Goal: Information Seeking & Learning: Learn about a topic

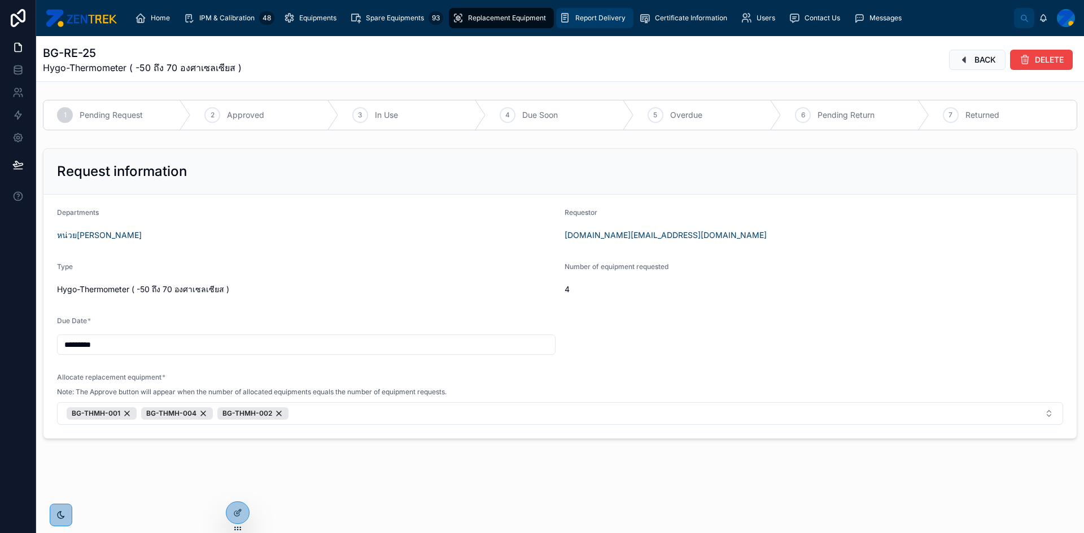
click at [581, 14] on span "Report Delivery" at bounding box center [600, 18] width 50 height 9
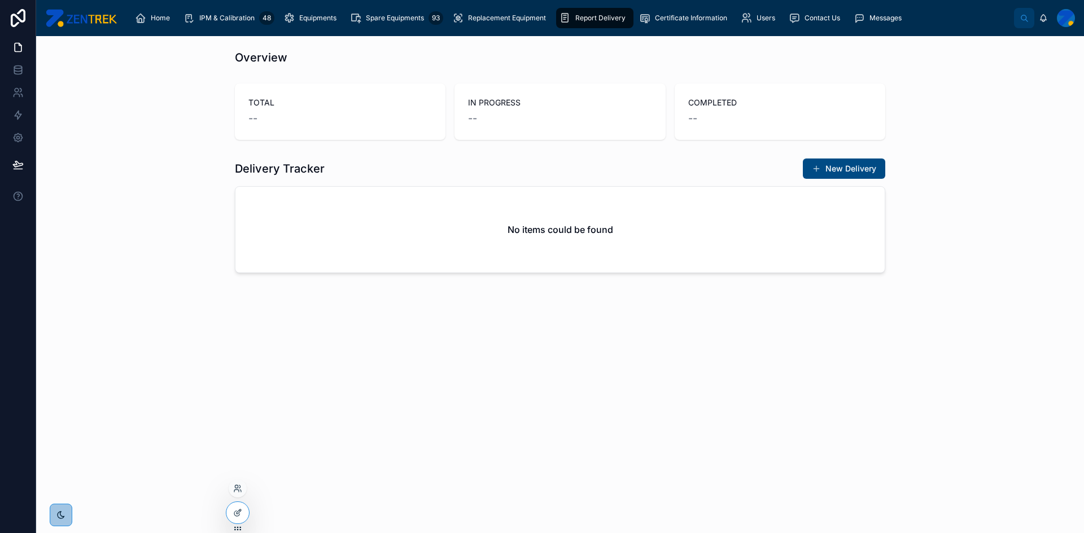
click at [236, 494] on div at bounding box center [238, 489] width 18 height 18
click at [236, 493] on icon at bounding box center [237, 488] width 9 height 9
click at [423, 287] on input "text" at bounding box center [439, 282] width 208 height 18
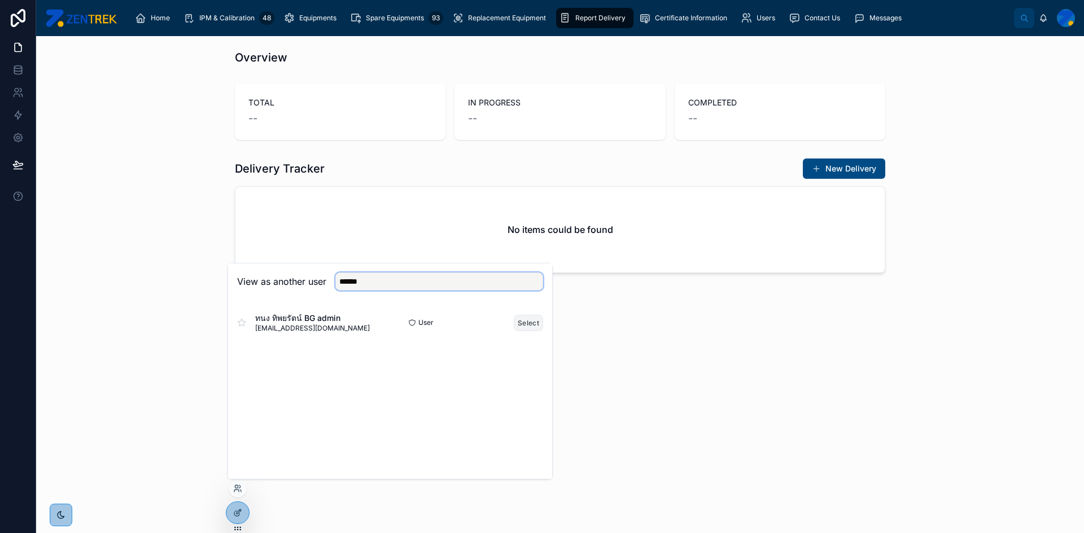
type input "******"
click at [514, 326] on button "Select" at bounding box center [528, 323] width 29 height 16
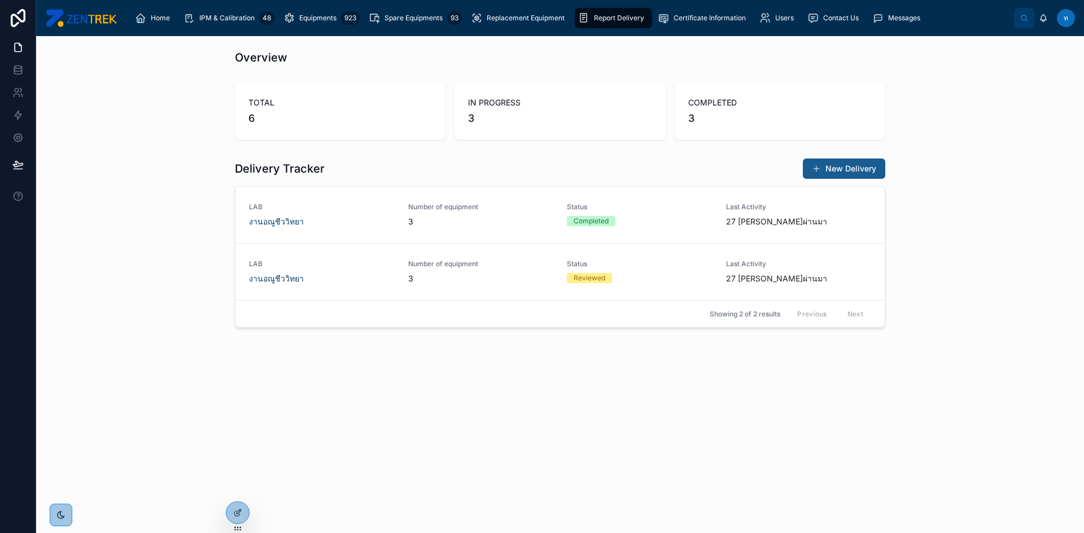
click at [845, 166] on button "New Delivery" at bounding box center [844, 169] width 82 height 20
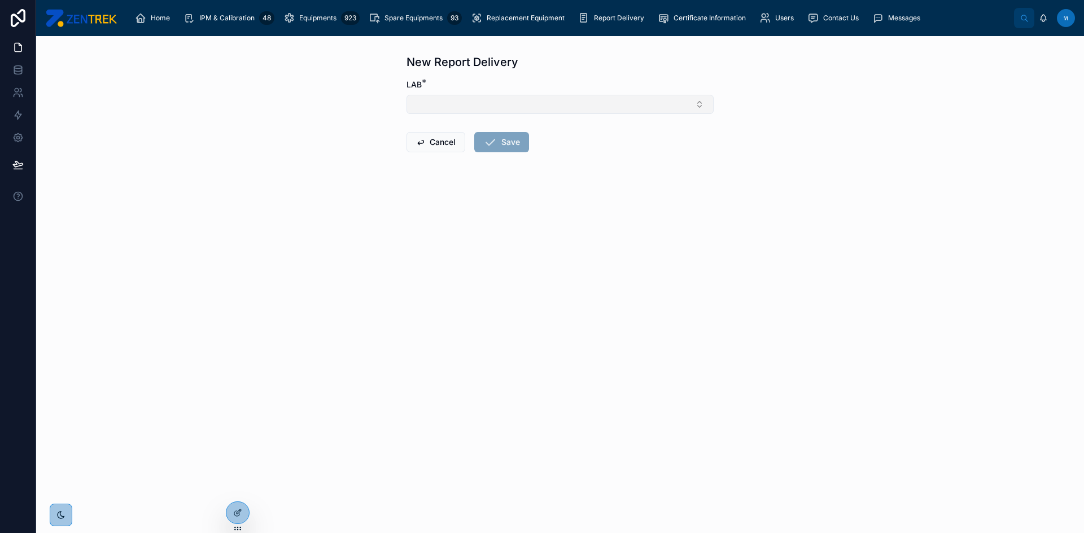
click at [554, 108] on button "Select Button" at bounding box center [559, 104] width 307 height 19
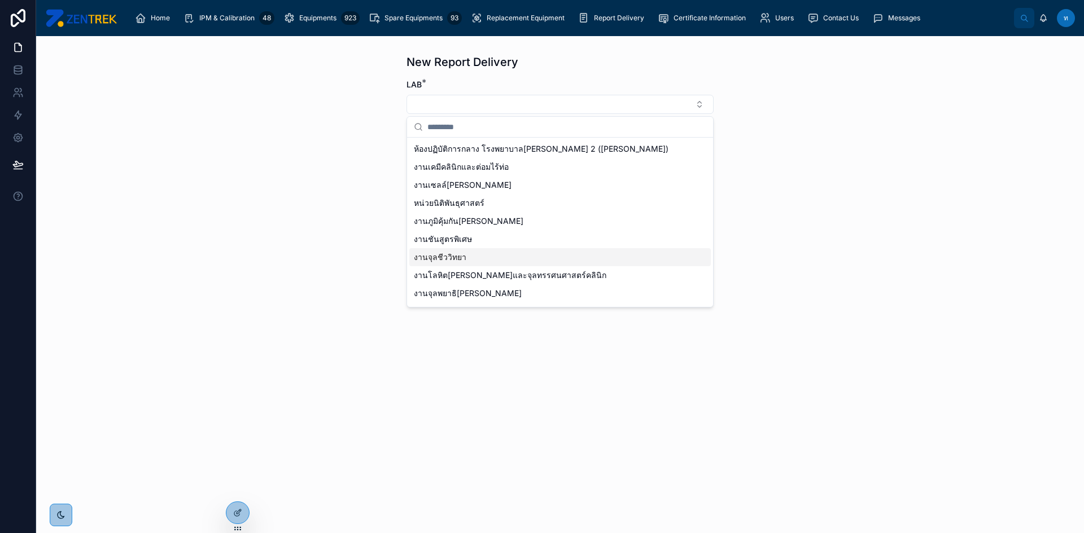
scroll to position [52, 0]
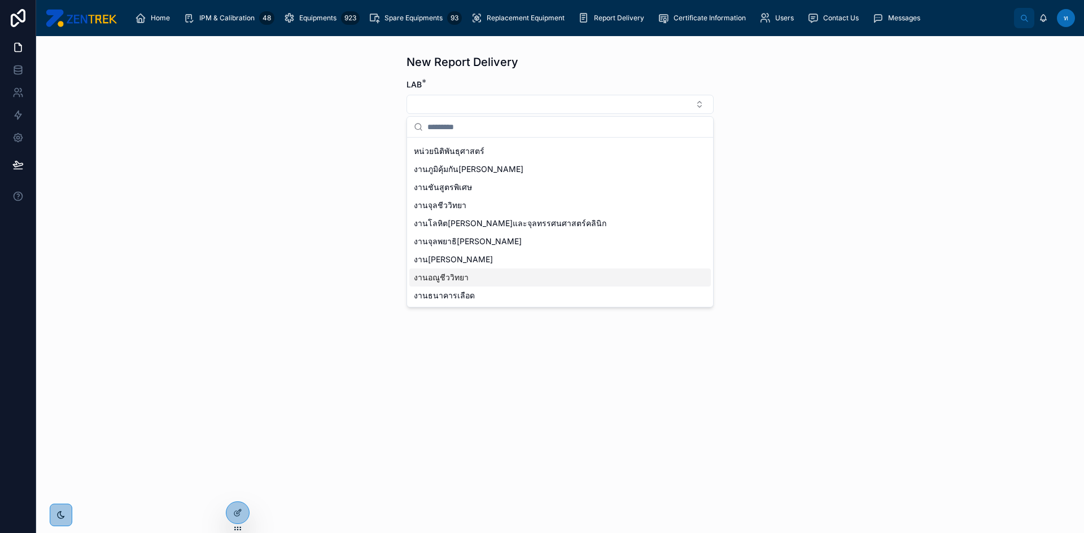
click at [464, 275] on span "งานอณูชีววิทยา" at bounding box center [441, 277] width 55 height 11
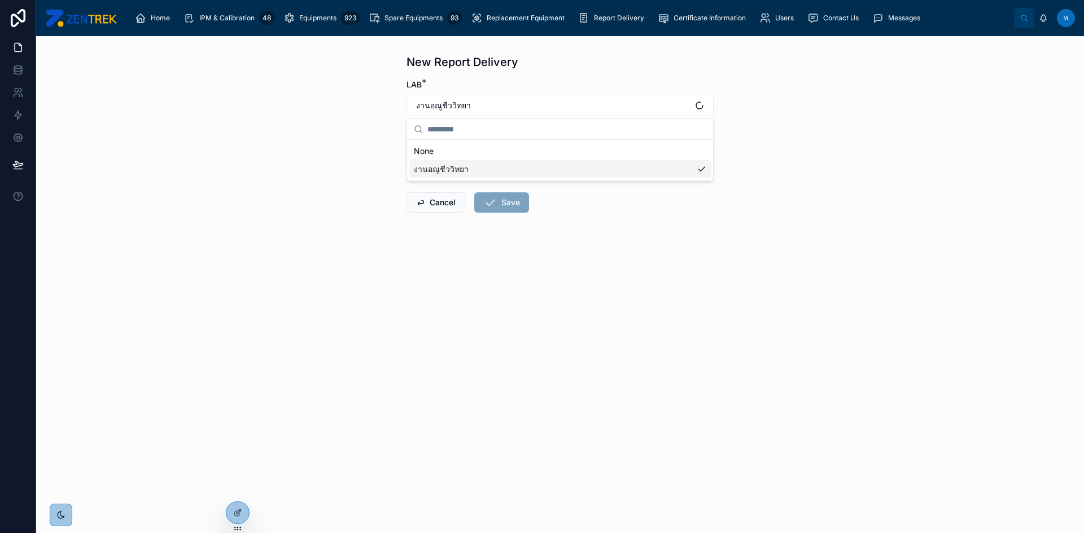
scroll to position [0, 0]
click at [471, 161] on input "text" at bounding box center [566, 158] width 283 height 20
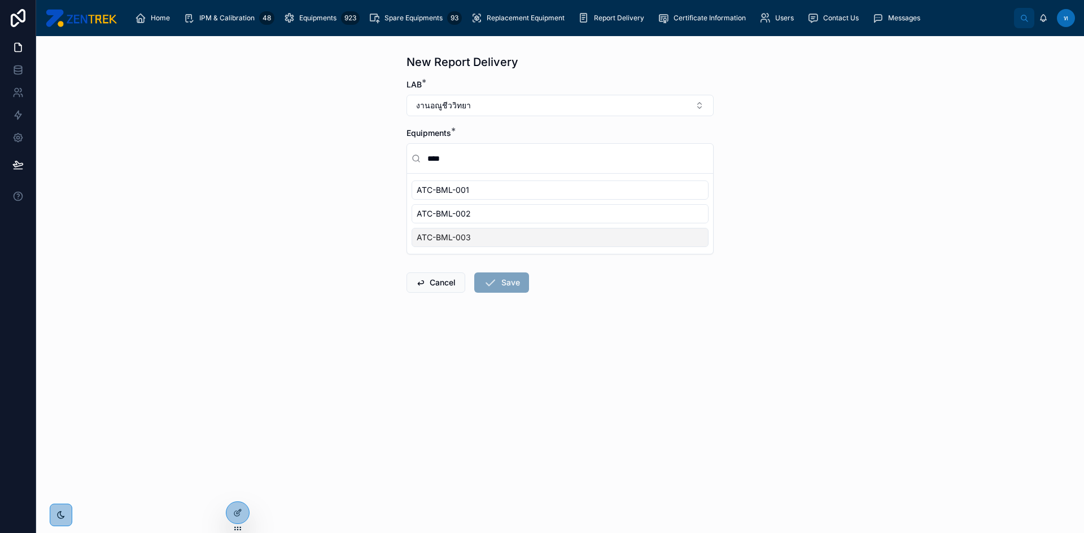
type input "****"
click at [227, 21] on span "IPM & Calibration" at bounding box center [226, 18] width 55 height 9
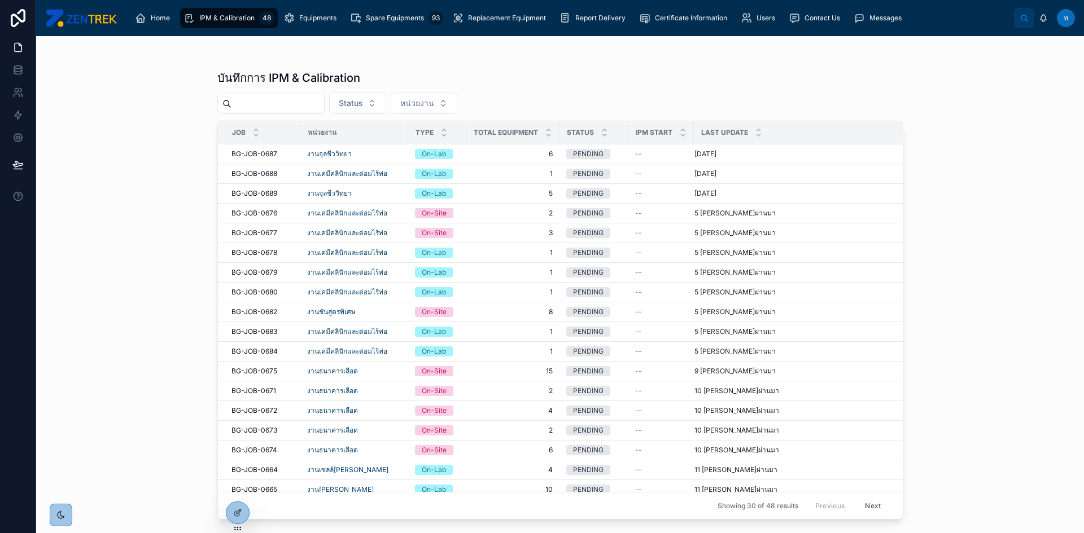
click at [297, 107] on input "text" at bounding box center [277, 104] width 93 height 16
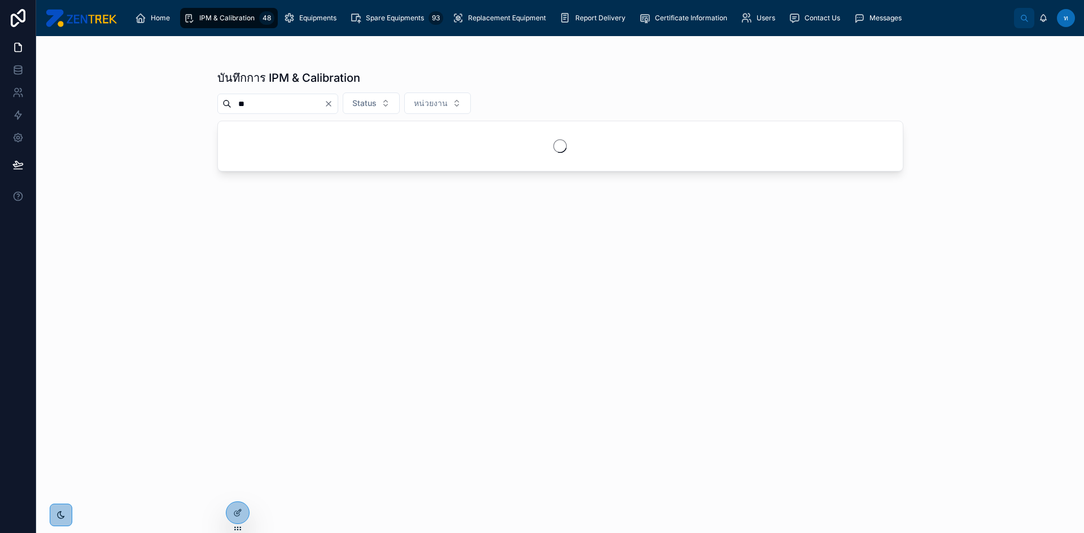
type input "*"
type input "****"
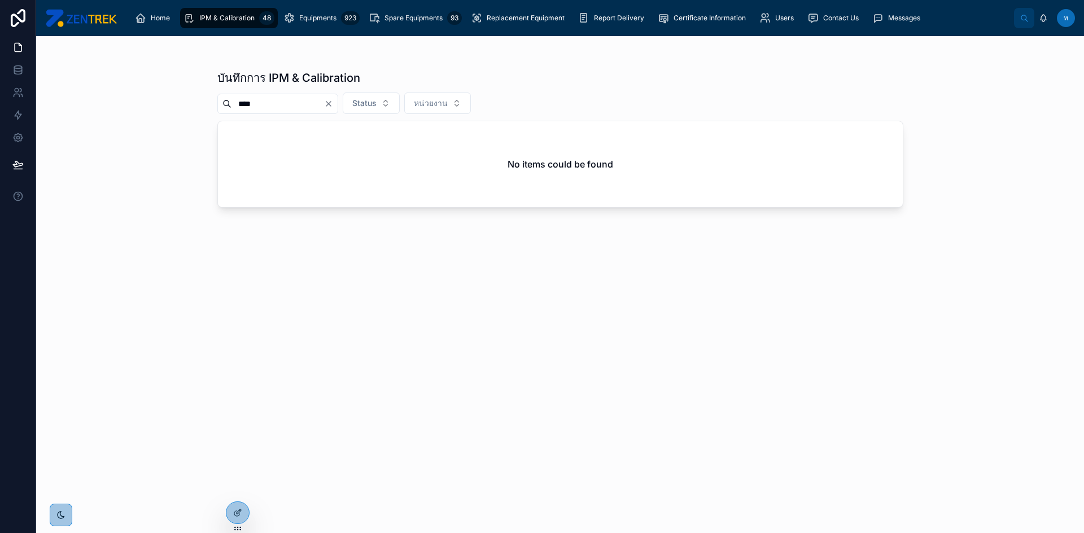
click at [808, 295] on div "บันทึกการ IPM & Calibration **** Status หน่วยงาน No items could be found" at bounding box center [560, 291] width 686 height 457
click at [333, 102] on icon "Clear" at bounding box center [328, 103] width 9 height 9
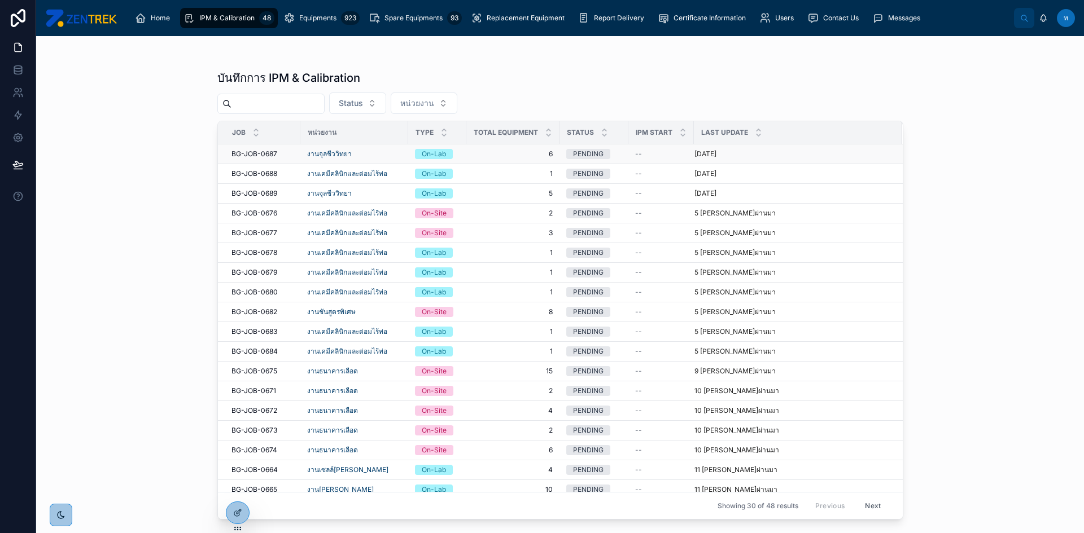
click at [246, 155] on span "BG-JOB-0687" at bounding box center [254, 154] width 46 height 9
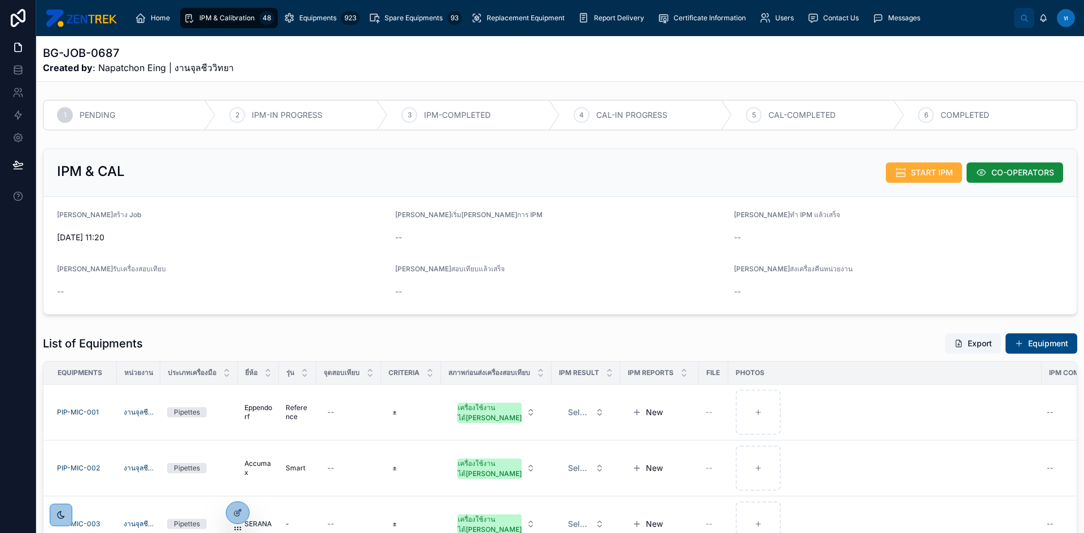
click at [236, 21] on span "IPM & Calibration" at bounding box center [226, 18] width 55 height 9
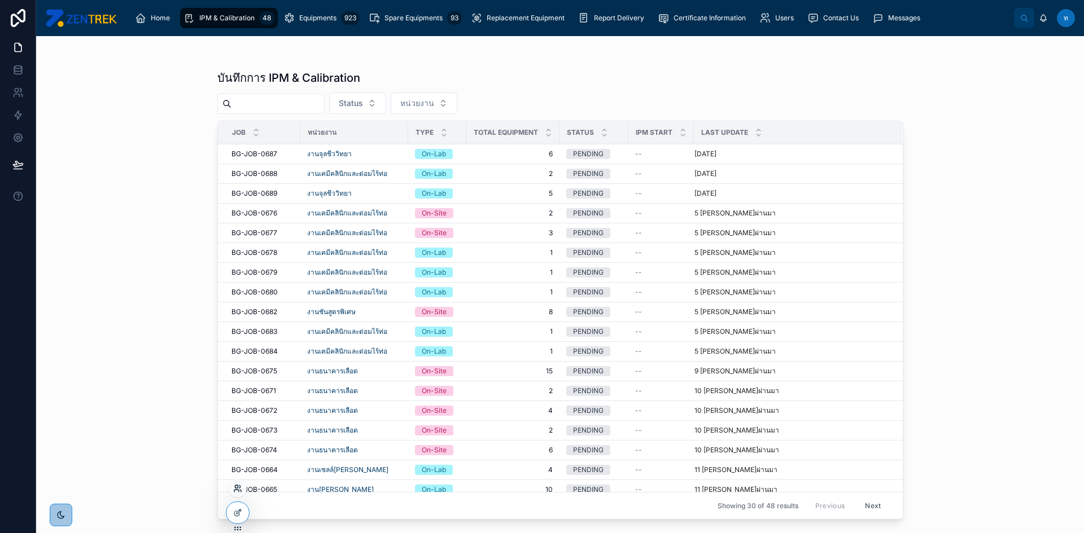
click at [238, 493] on icon at bounding box center [237, 488] width 9 height 9
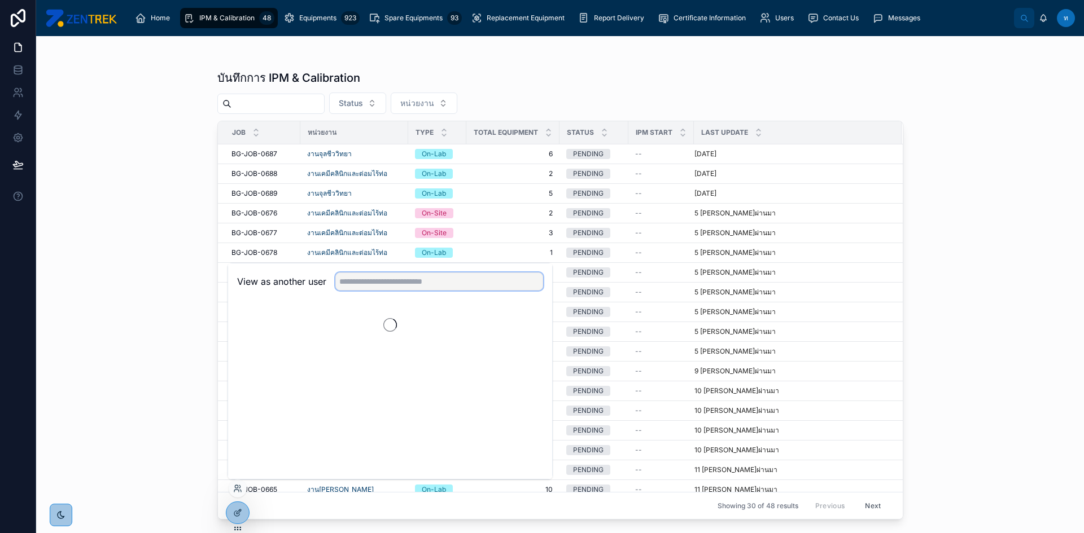
click at [380, 278] on input "text" at bounding box center [439, 282] width 208 height 18
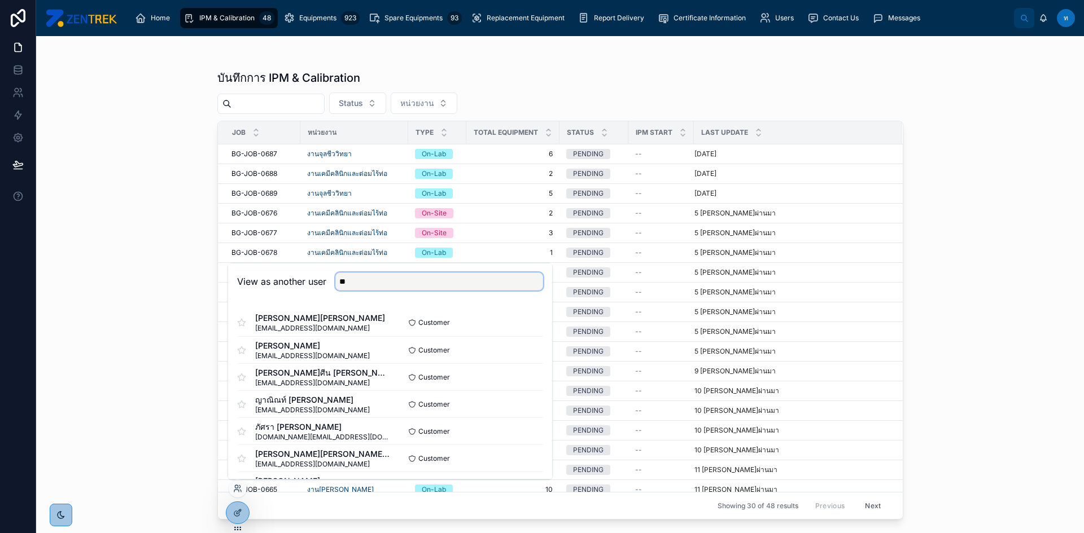
type input "*"
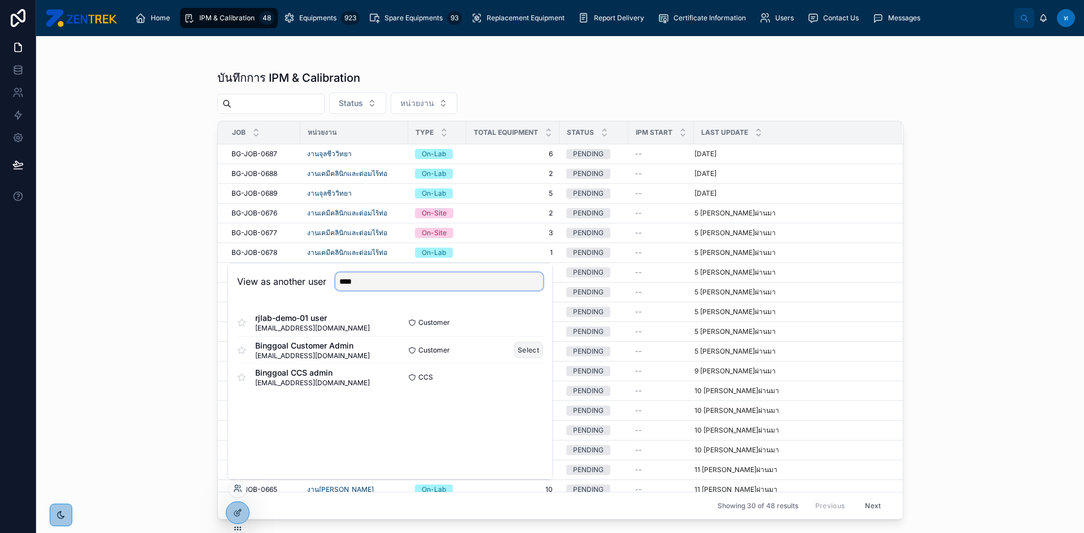
type input "****"
click at [525, 351] on button "Select" at bounding box center [528, 350] width 29 height 16
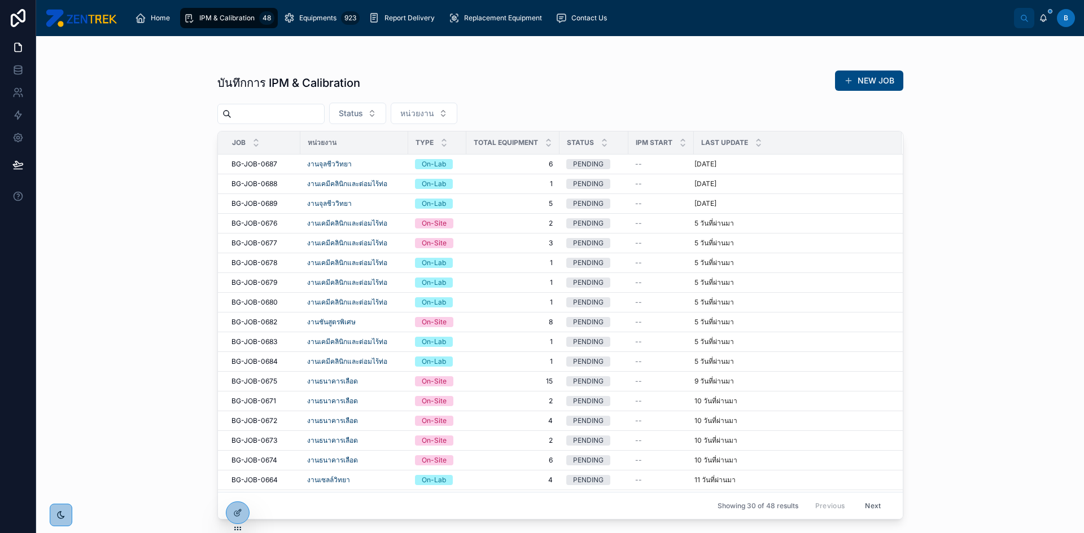
click at [169, 32] on div "Home IPM & Calibration 48 Equipments 923 Report Delivery Replacement Equipment …" at bounding box center [559, 18] width 1047 height 36
click at [164, 25] on div "Home" at bounding box center [155, 18] width 40 height 18
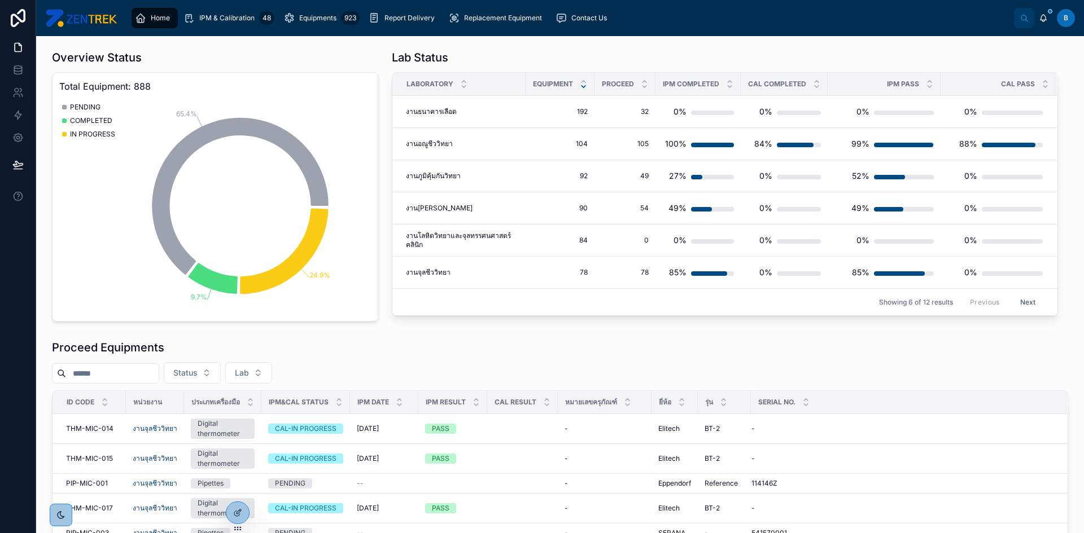
click at [331, 141] on icon "65.4% 9.7% 24.9%" at bounding box center [213, 206] width 309 height 217
click at [229, 514] on div at bounding box center [237, 512] width 23 height 21
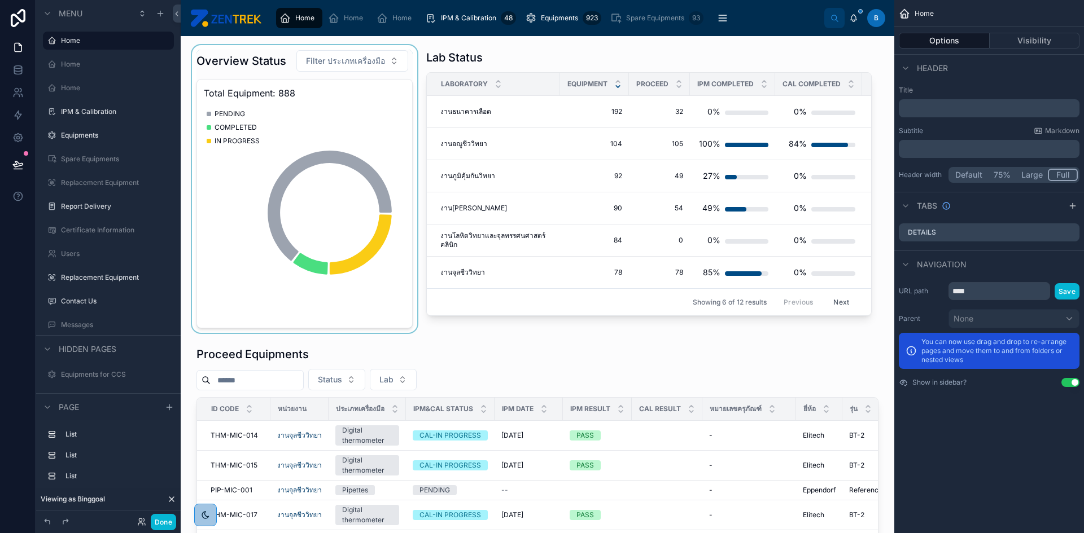
click at [353, 100] on div at bounding box center [305, 189] width 230 height 288
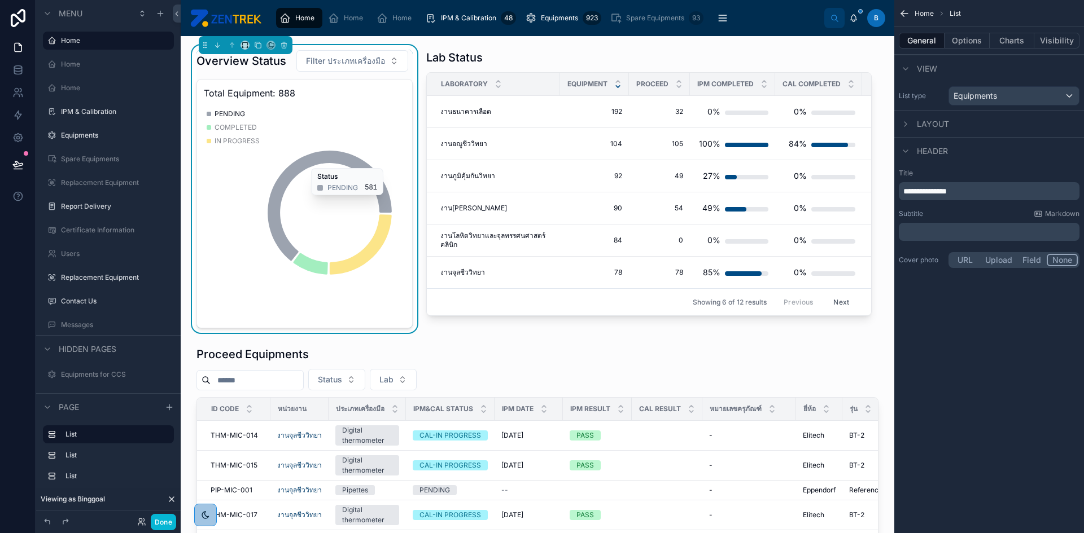
click at [362, 165] on icon "chart" at bounding box center [330, 206] width 124 height 110
click at [906, 128] on icon "scrollable content" at bounding box center [905, 124] width 9 height 9
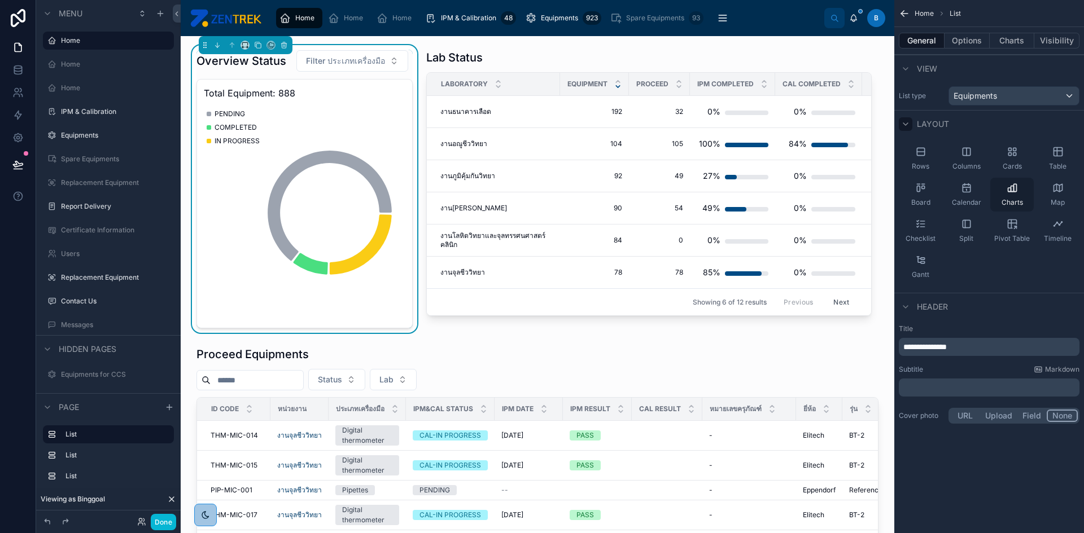
click at [1017, 186] on icon "scrollable content" at bounding box center [1011, 187] width 11 height 11
click at [1014, 50] on div "General Options Charts Visibility" at bounding box center [989, 40] width 190 height 27
click at [1013, 45] on button "Charts" at bounding box center [1011, 41] width 45 height 16
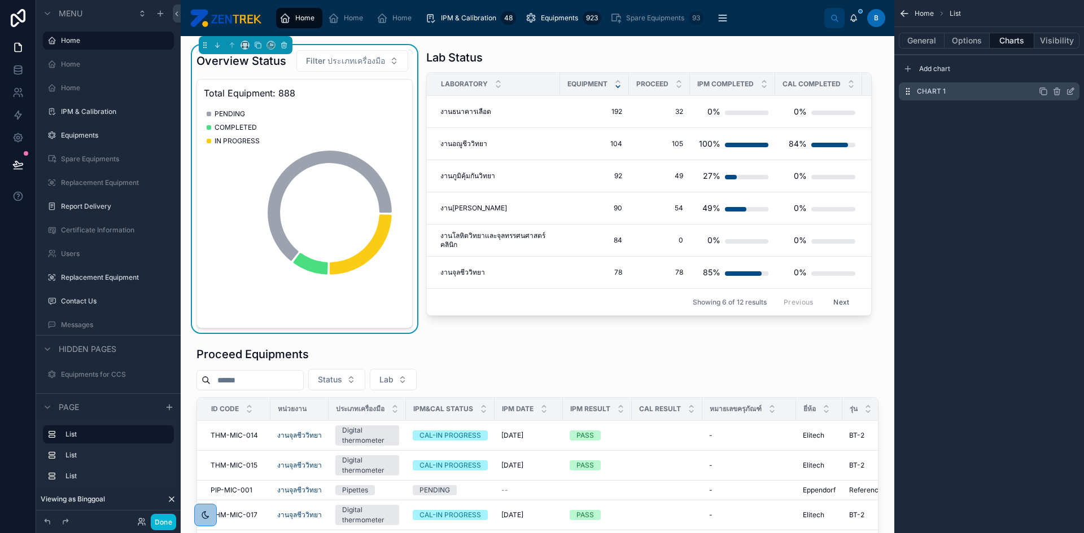
click at [999, 90] on div "Chart 1" at bounding box center [988, 91] width 181 height 18
click at [1070, 94] on icon "scrollable content" at bounding box center [1069, 92] width 5 height 5
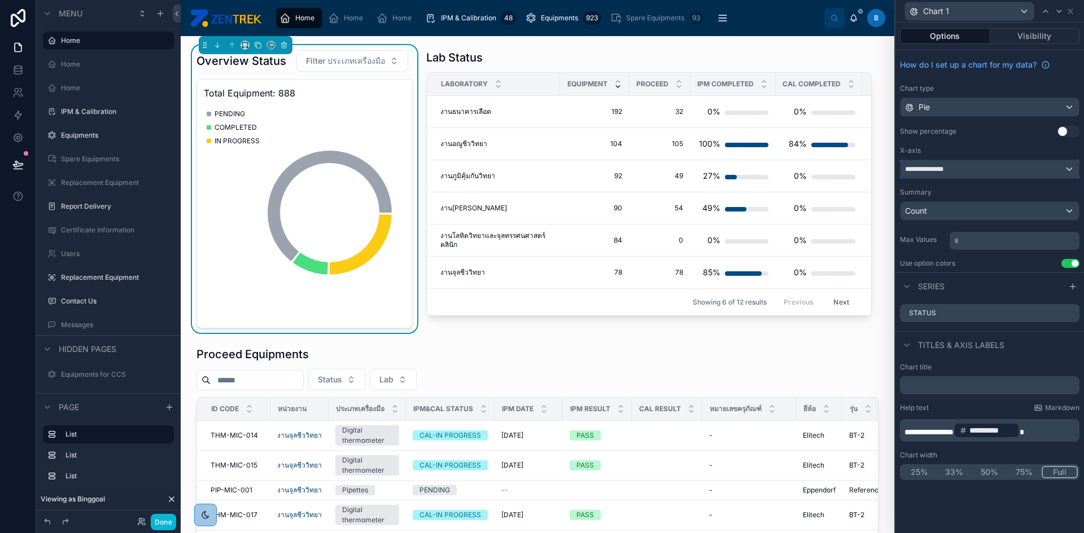
click at [1069, 173] on div "**********" at bounding box center [989, 169] width 178 height 18
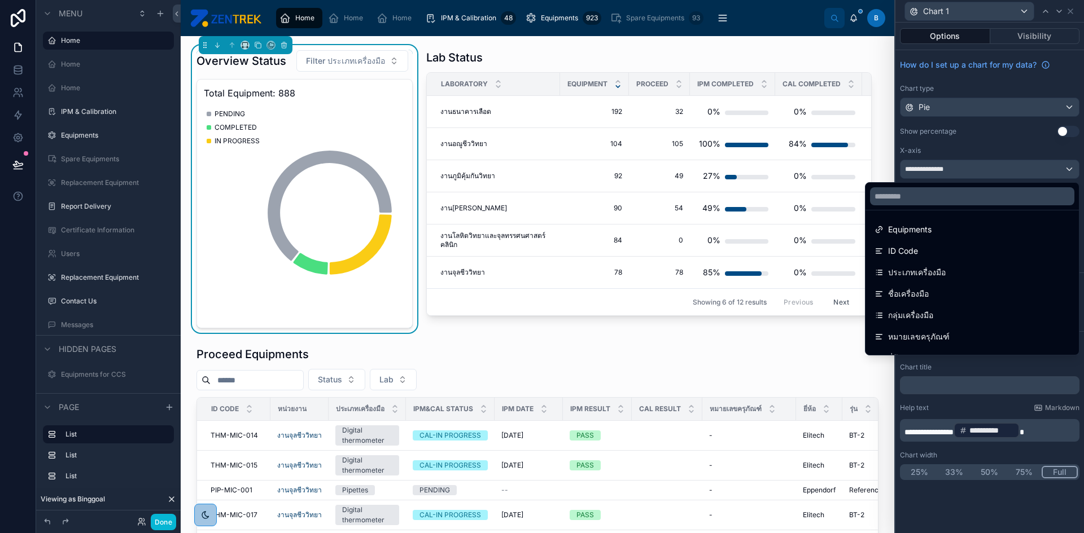
click at [1069, 173] on div at bounding box center [989, 266] width 188 height 533
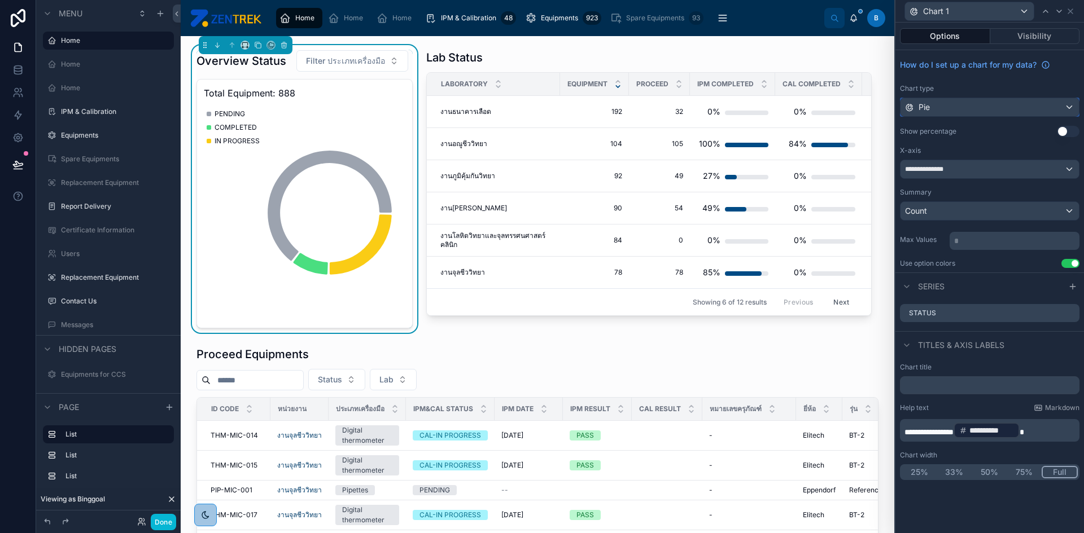
click at [1066, 107] on div "Pie" at bounding box center [989, 107] width 178 height 18
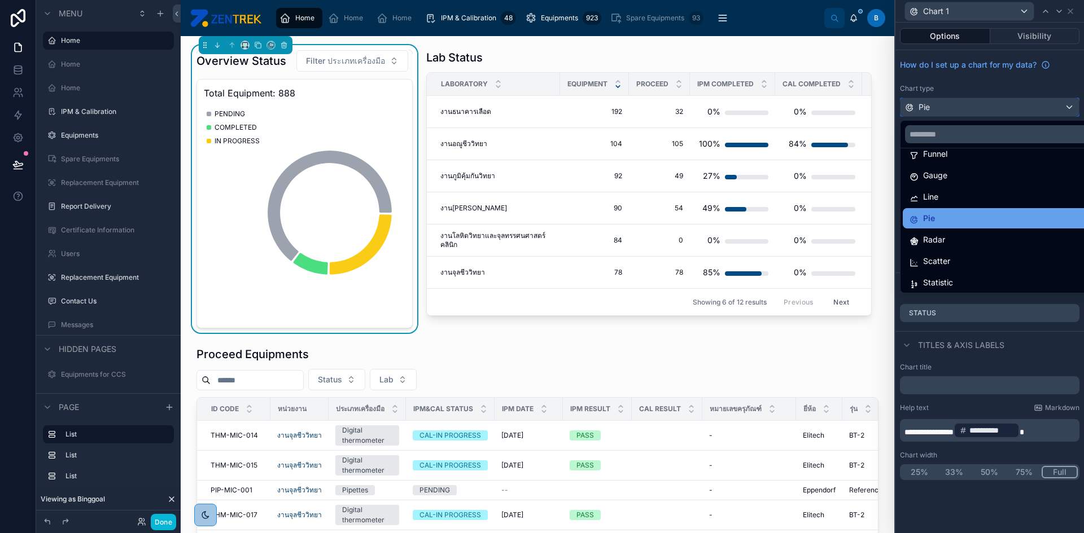
scroll to position [80, 0]
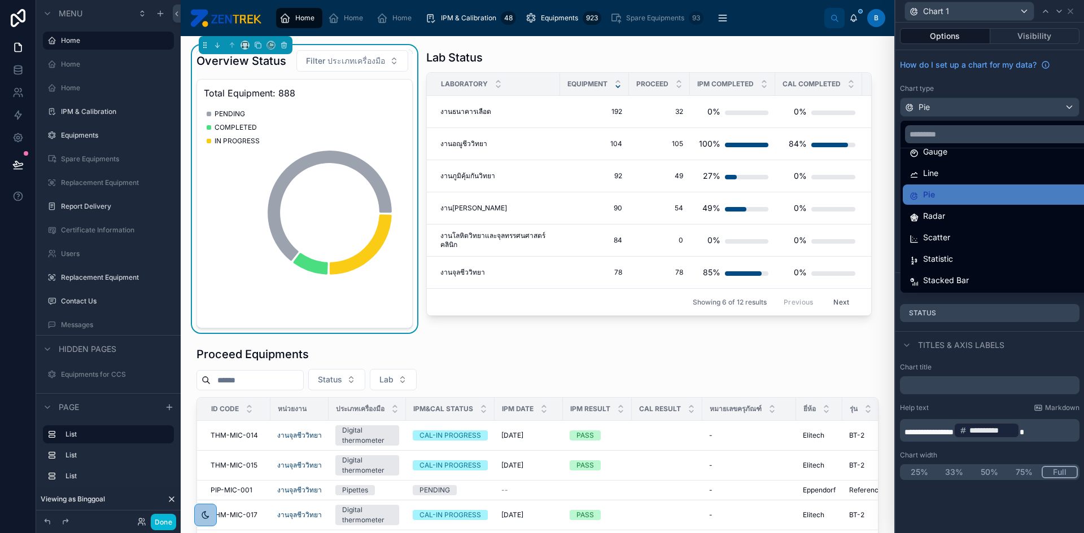
click at [1076, 69] on div at bounding box center [989, 266] width 188 height 533
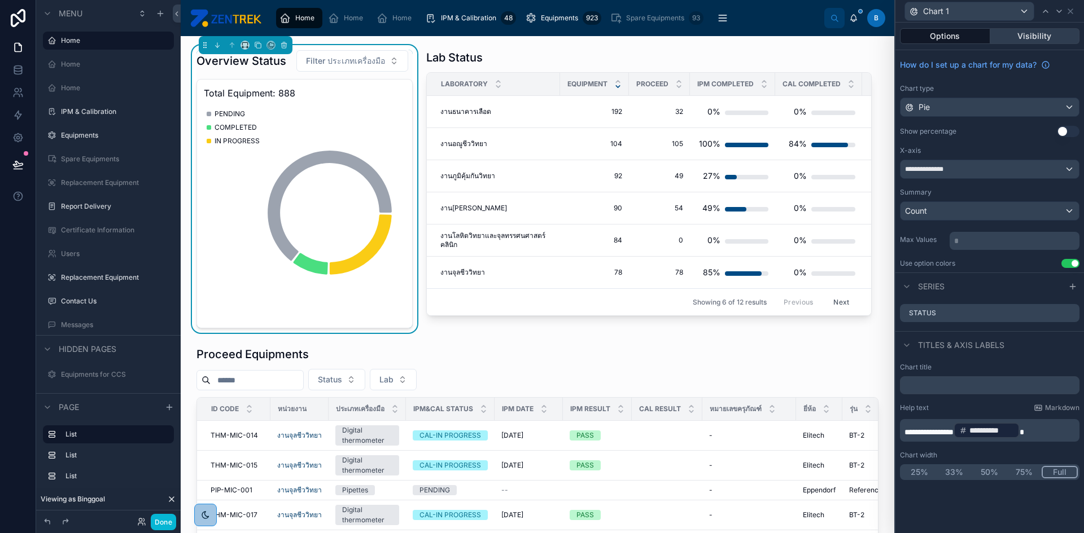
click at [1041, 38] on button "Visibility" at bounding box center [1035, 36] width 90 height 16
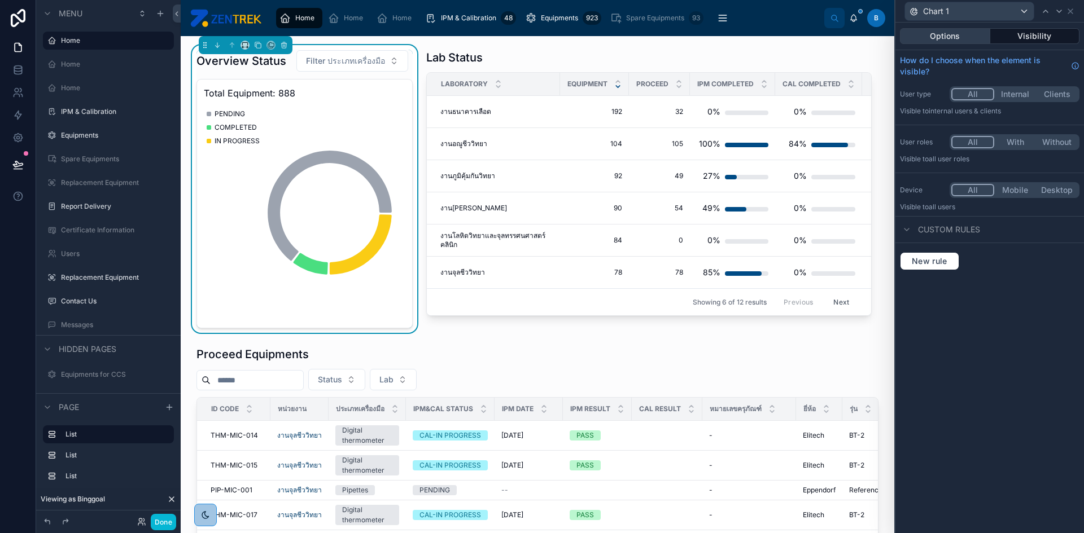
click at [948, 40] on button "Options" at bounding box center [945, 36] width 90 height 16
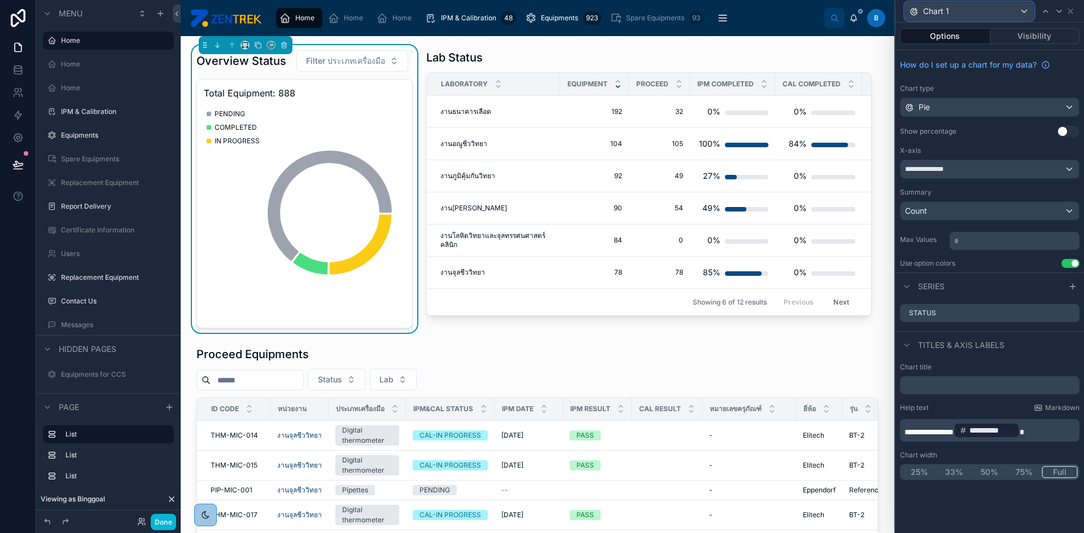
click at [1019, 13] on div "Chart 1" at bounding box center [969, 11] width 129 height 18
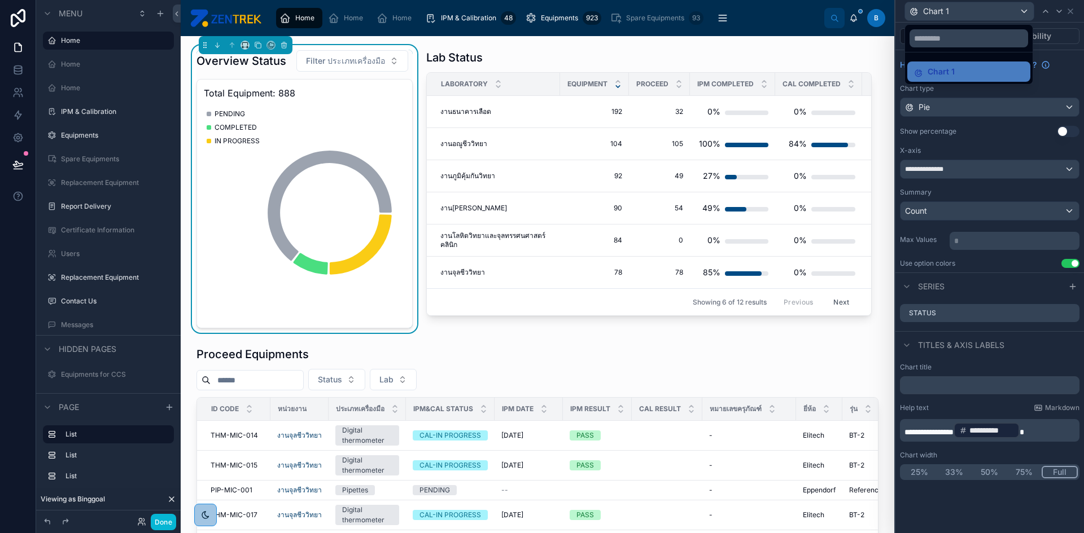
click at [1019, 13] on div at bounding box center [989, 266] width 188 height 533
click at [1062, 131] on button "Use setting" at bounding box center [1067, 131] width 23 height 11
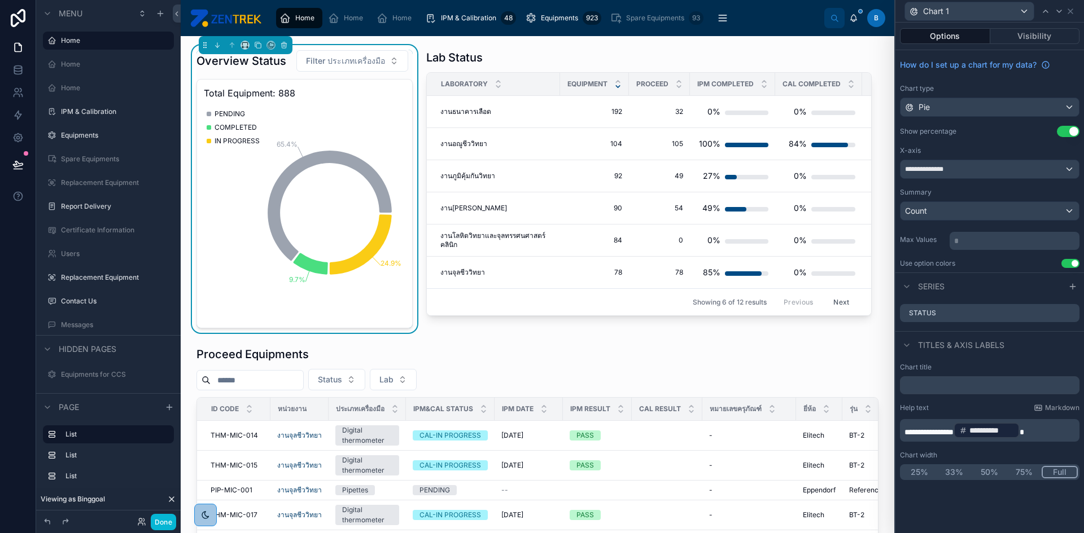
click at [1062, 131] on button "Use setting" at bounding box center [1067, 131] width 23 height 11
click at [1069, 17] on div "Chart 1" at bounding box center [989, 11] width 179 height 22
click at [1071, 15] on icon at bounding box center [1069, 11] width 9 height 9
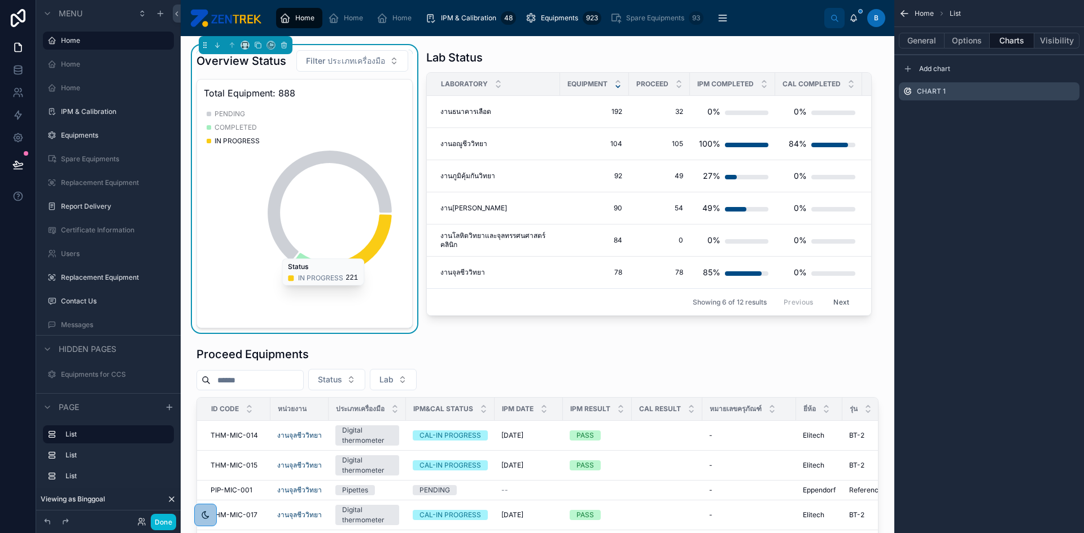
click at [73, 525] on div at bounding box center [86, 522] width 90 height 14
click at [911, 14] on div "Home List" at bounding box center [989, 13] width 190 height 27
click at [909, 12] on icon "scrollable content" at bounding box center [903, 13] width 11 height 11
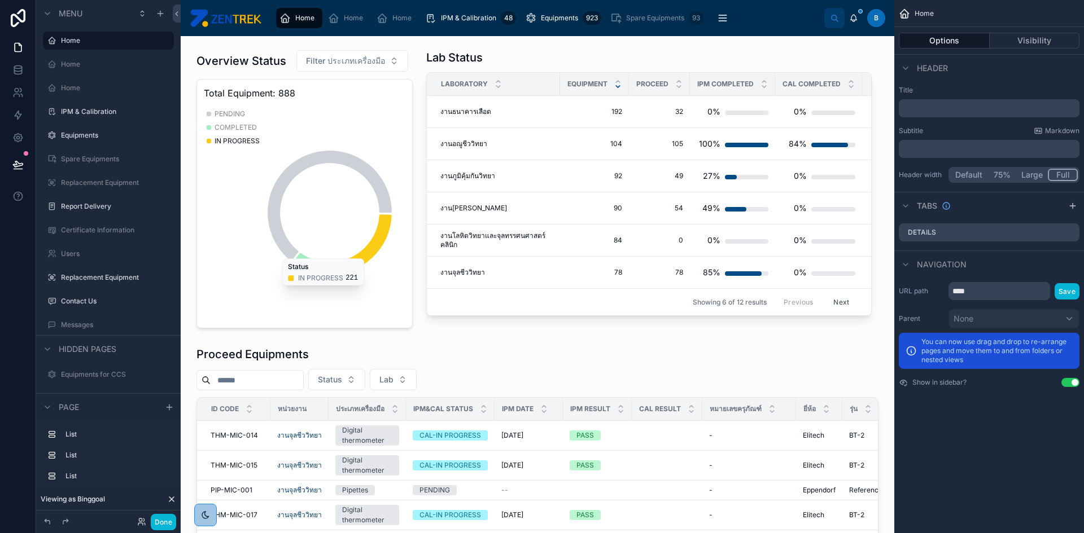
click at [305, 15] on span "Home" at bounding box center [304, 18] width 19 height 9
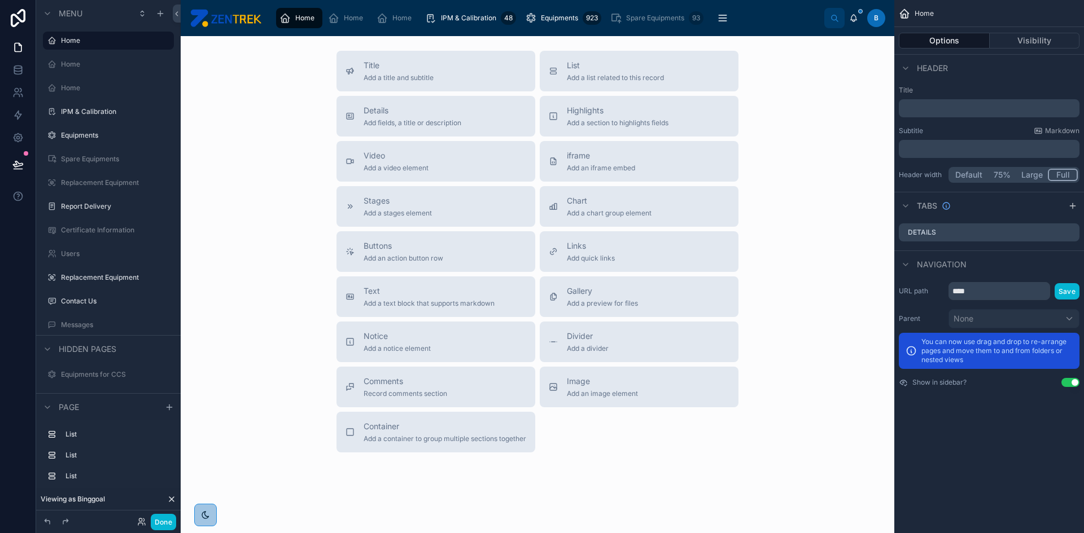
scroll to position [790, 0]
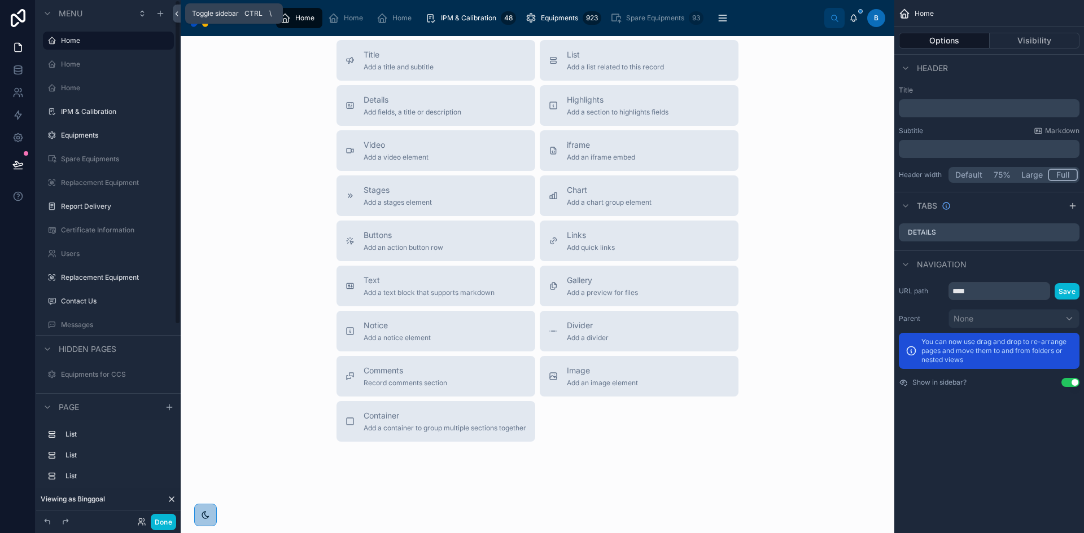
click at [176, 15] on icon at bounding box center [177, 14] width 8 height 8
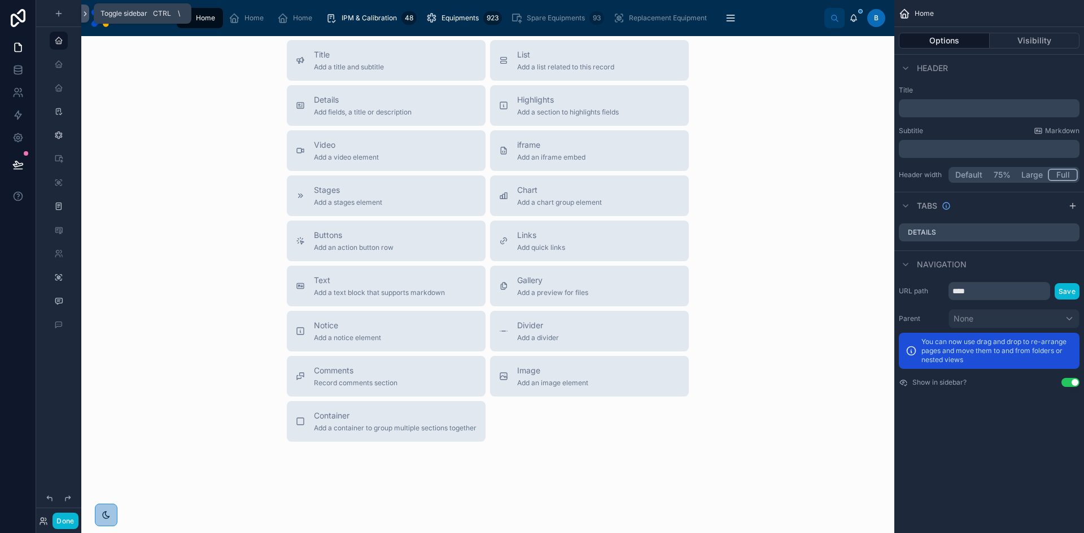
click at [87, 15] on icon at bounding box center [85, 14] width 8 height 8
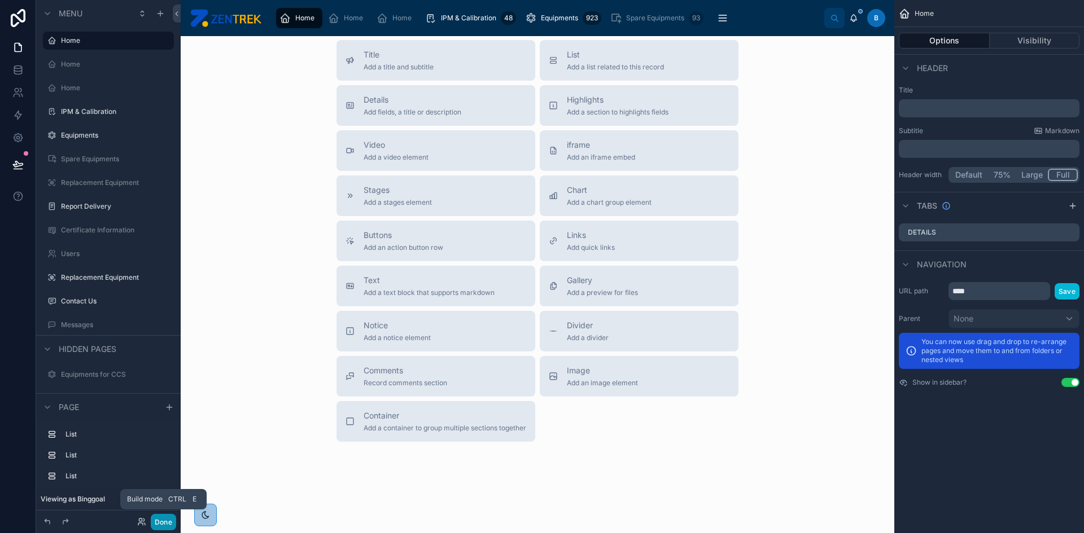
click at [167, 516] on button "Done" at bounding box center [163, 522] width 25 height 16
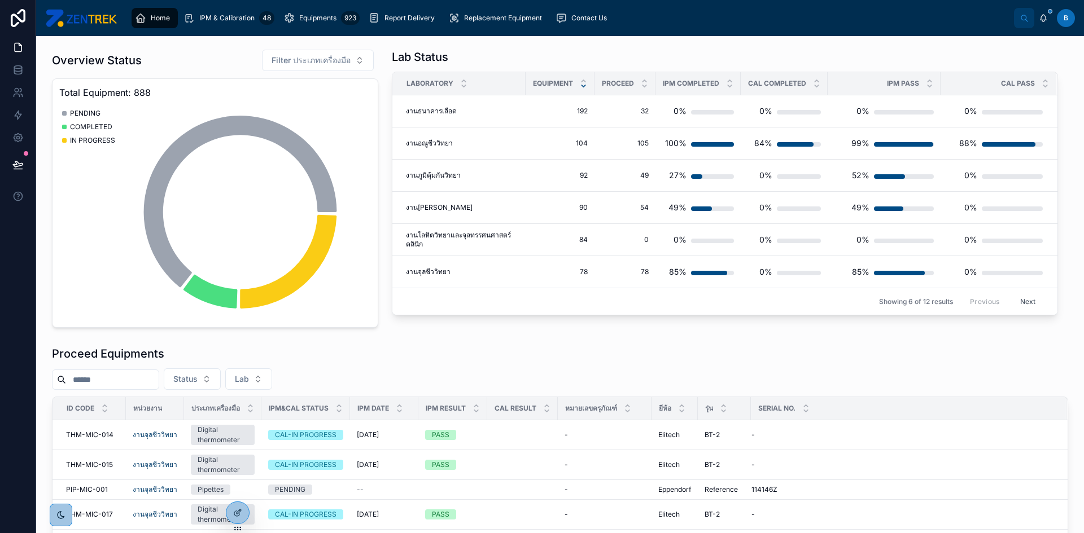
scroll to position [0, 0]
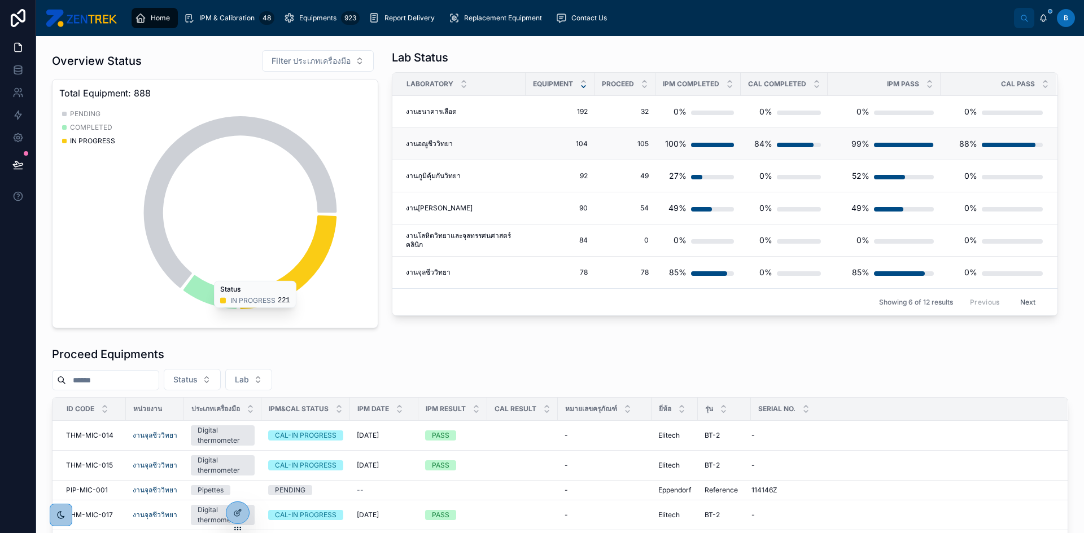
click at [422, 142] on span "งานอณูชีววิทยา" at bounding box center [429, 143] width 47 height 9
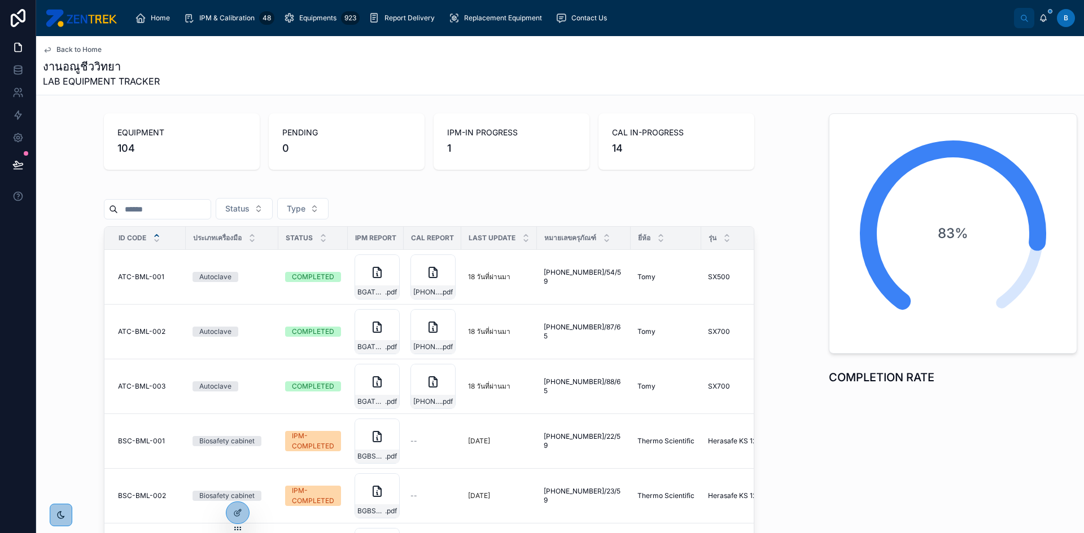
click at [464, 135] on span "IPM-IN PROGRESS" at bounding box center [511, 132] width 129 height 11
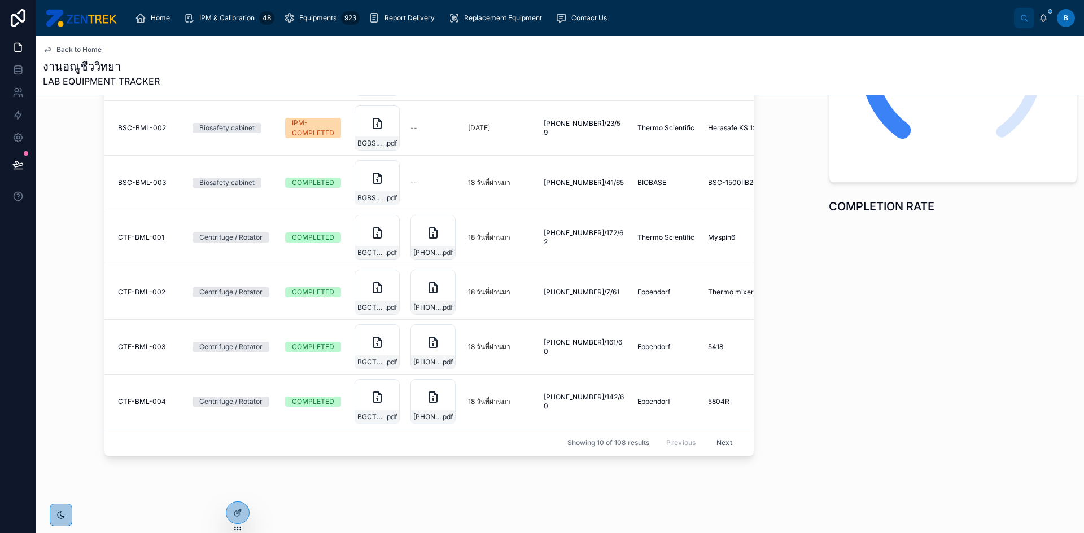
scroll to position [93, 0]
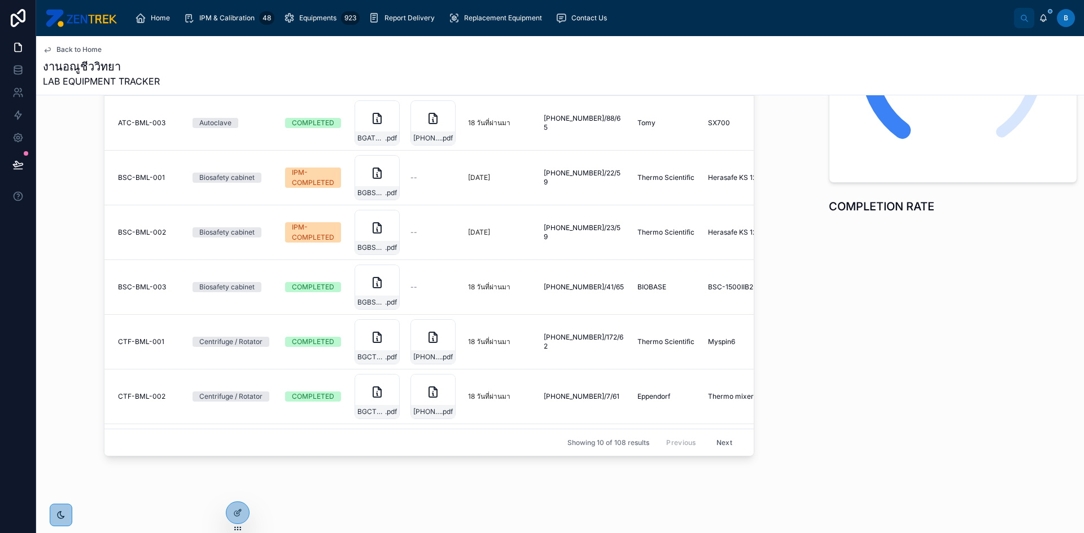
click at [718, 434] on button "Next" at bounding box center [724, 442] width 32 height 17
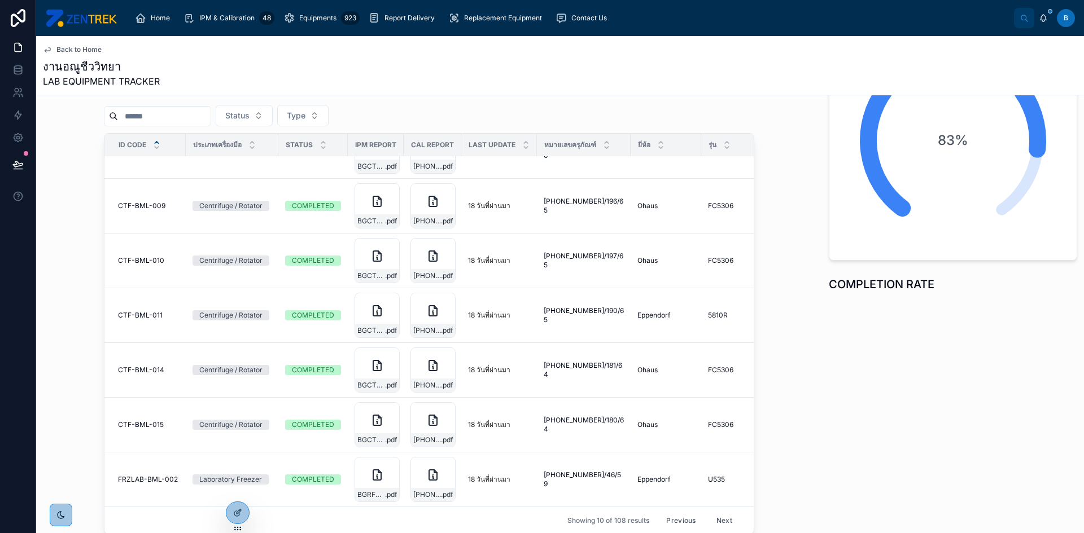
scroll to position [179, 0]
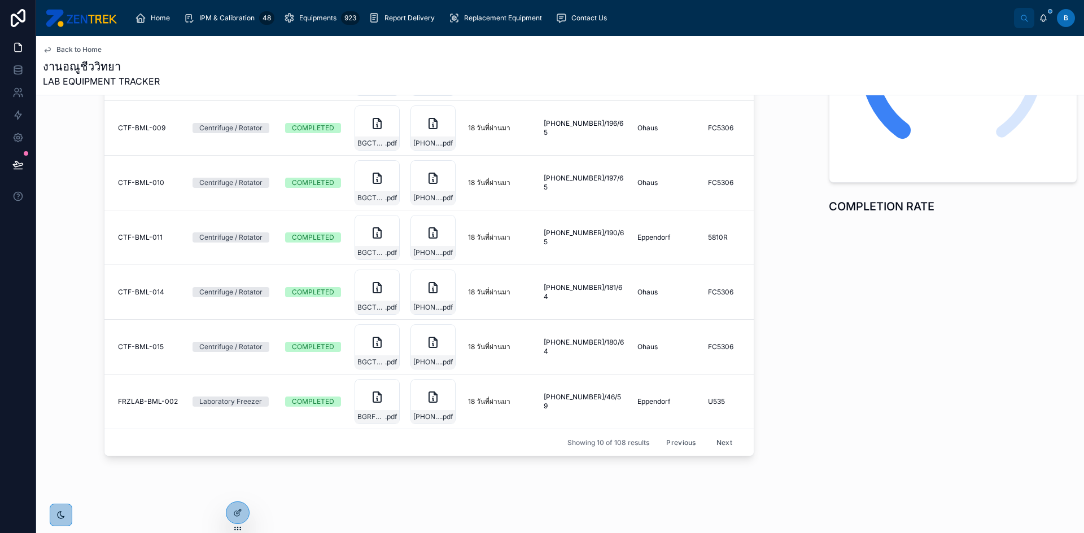
click at [708, 434] on button "Next" at bounding box center [724, 442] width 32 height 17
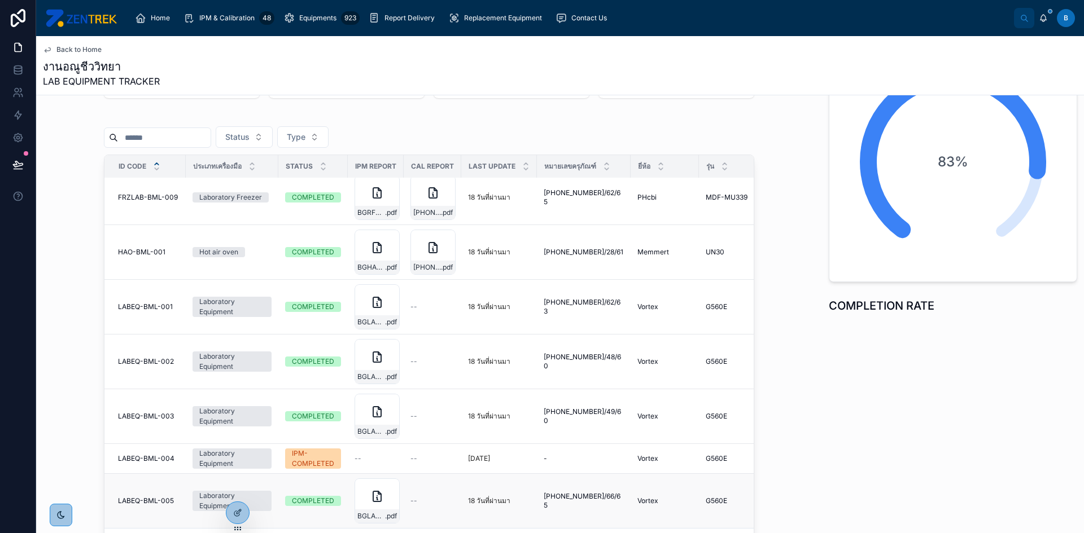
scroll to position [179, 0]
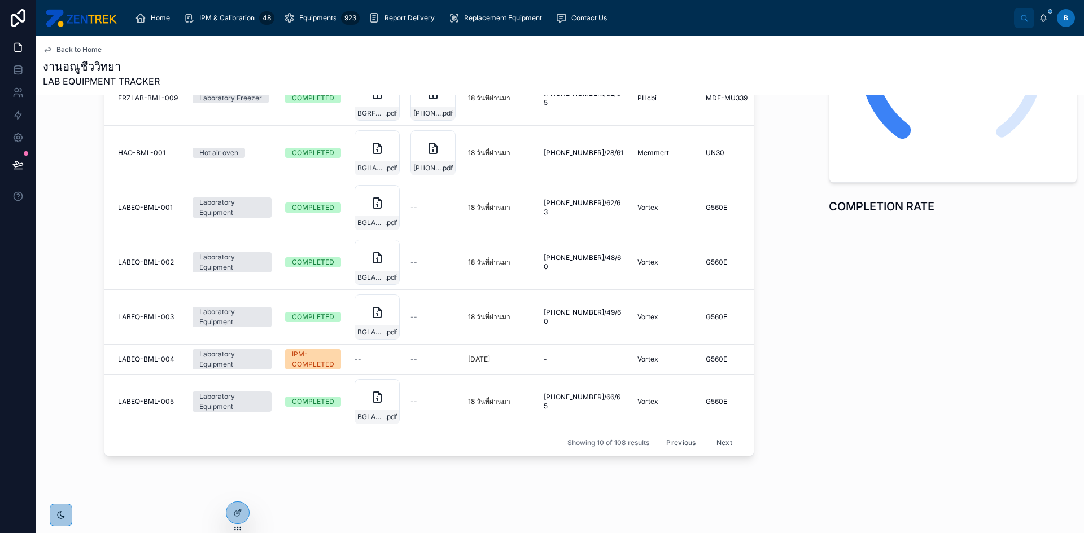
click at [711, 434] on button "Next" at bounding box center [724, 442] width 32 height 17
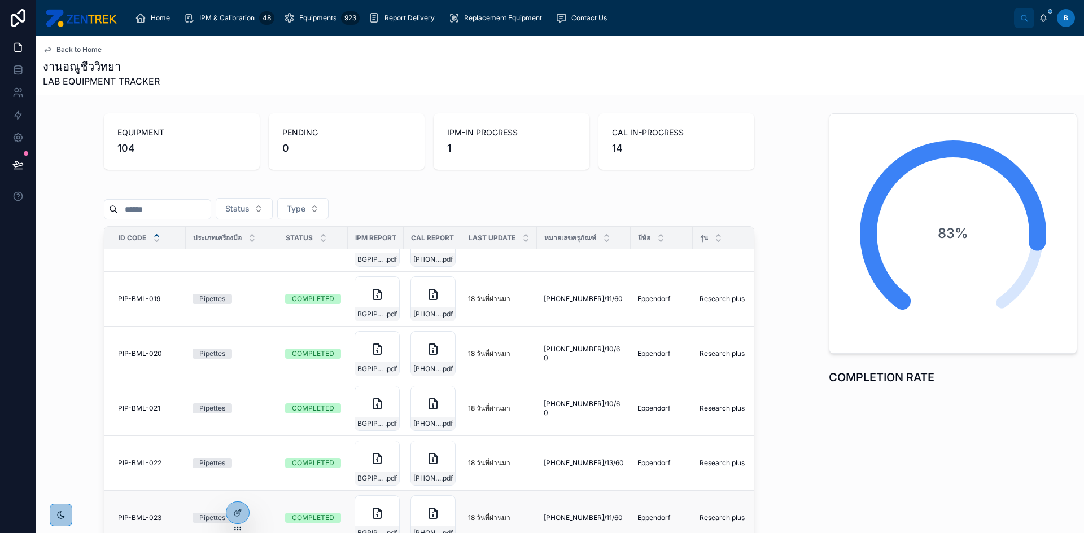
scroll to position [179, 0]
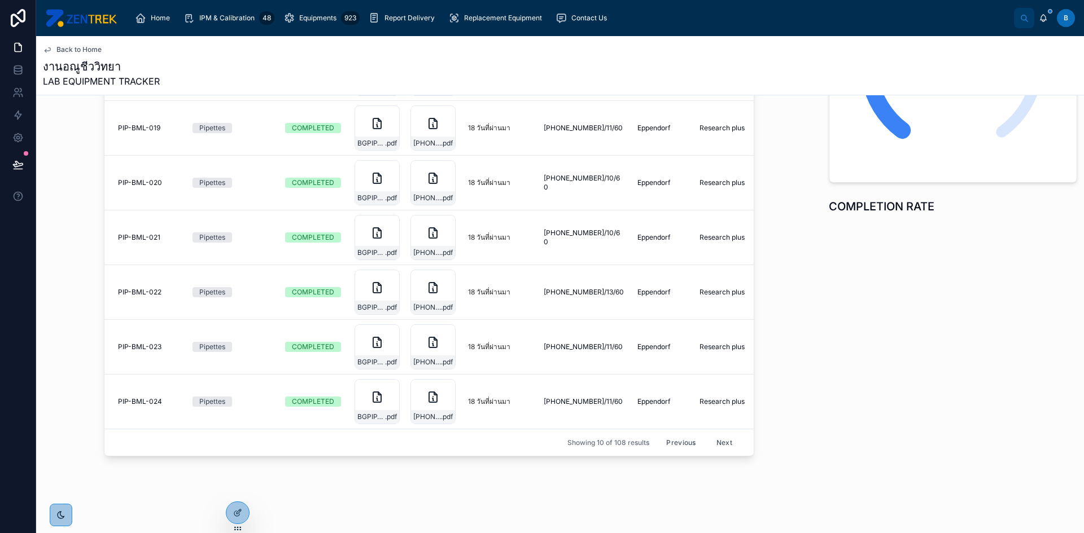
click at [716, 434] on button "Next" at bounding box center [724, 442] width 32 height 17
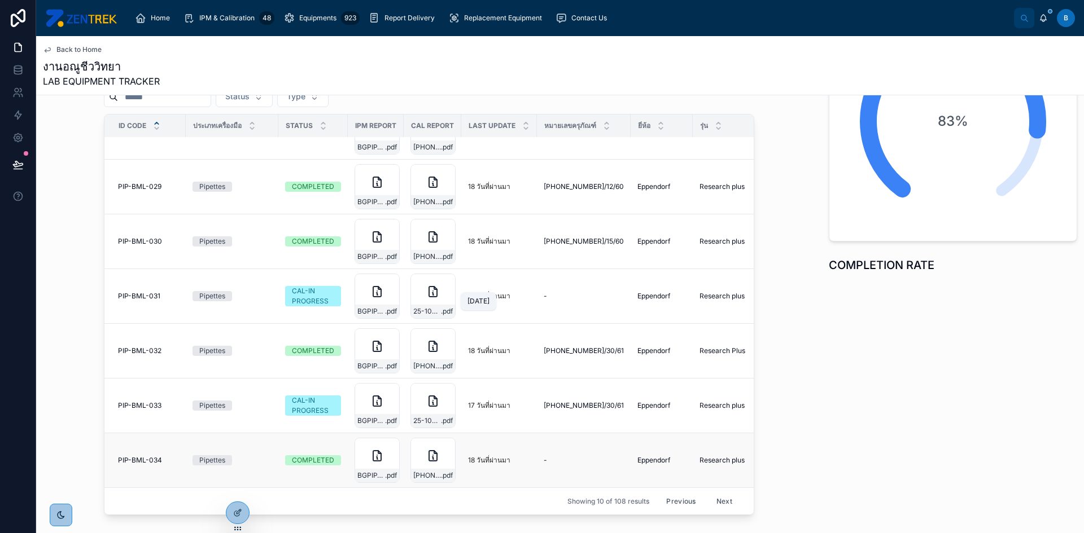
scroll to position [179, 0]
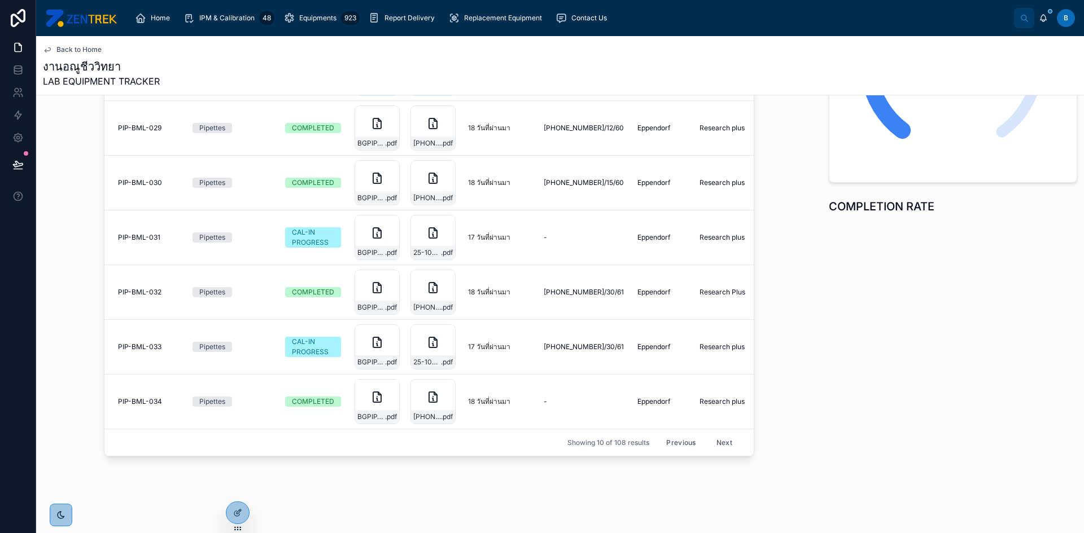
click at [717, 434] on button "Next" at bounding box center [724, 442] width 32 height 17
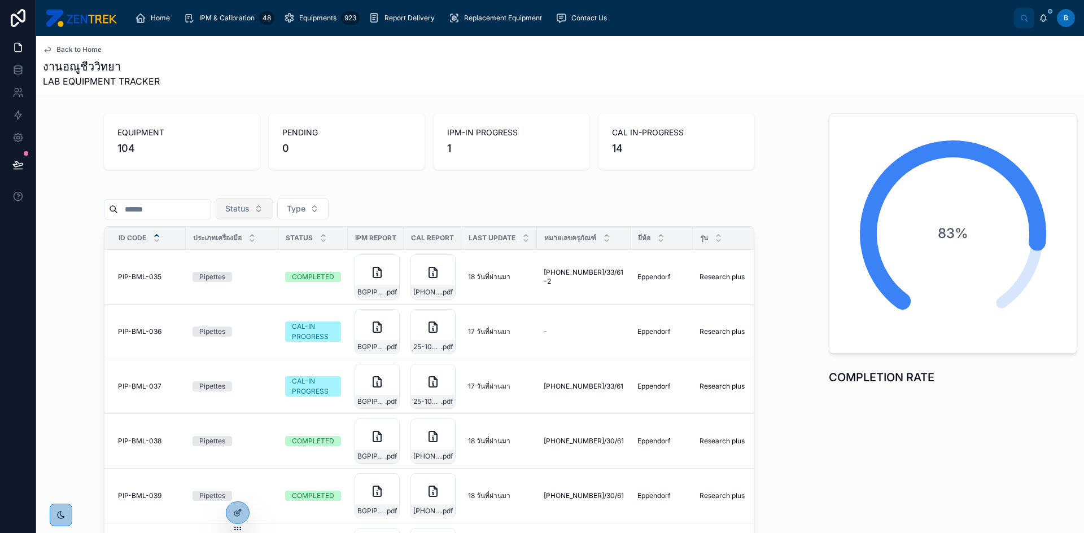
click at [273, 209] on button "Status" at bounding box center [244, 208] width 57 height 21
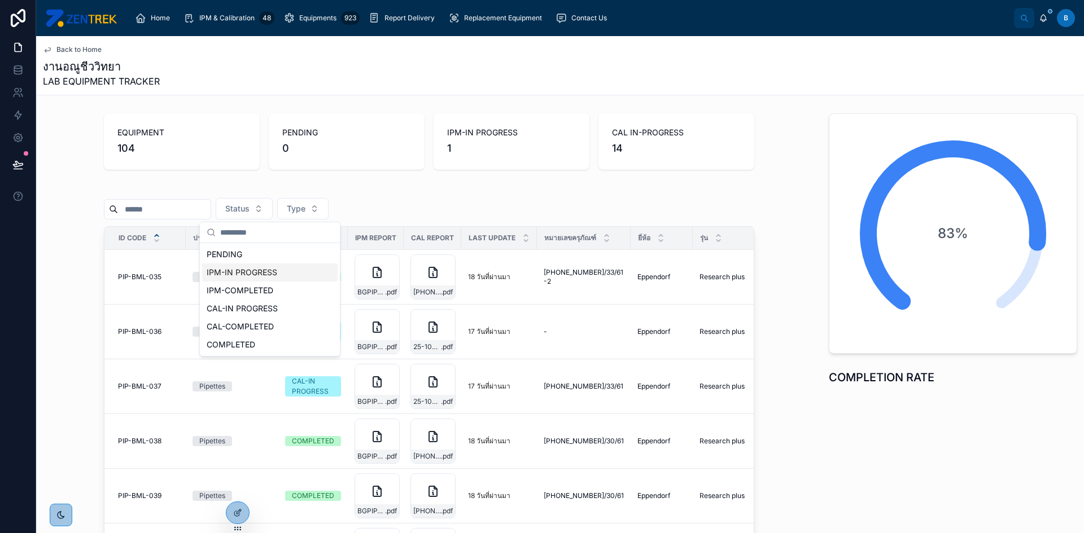
click at [240, 278] on div "IPM-IN PROGRESS" at bounding box center [269, 273] width 135 height 18
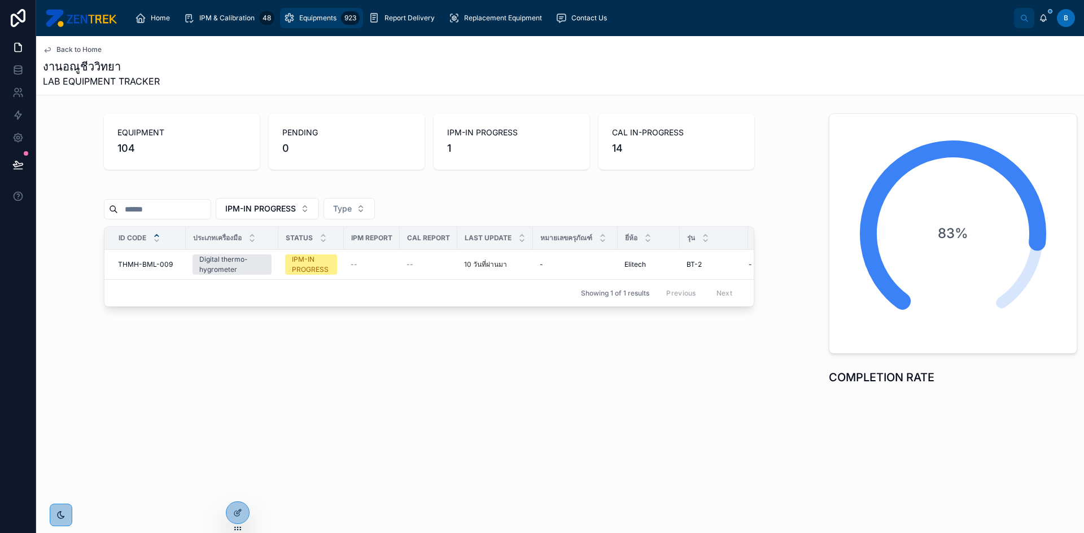
click at [295, 20] on div "Equipments 923" at bounding box center [321, 18] width 76 height 18
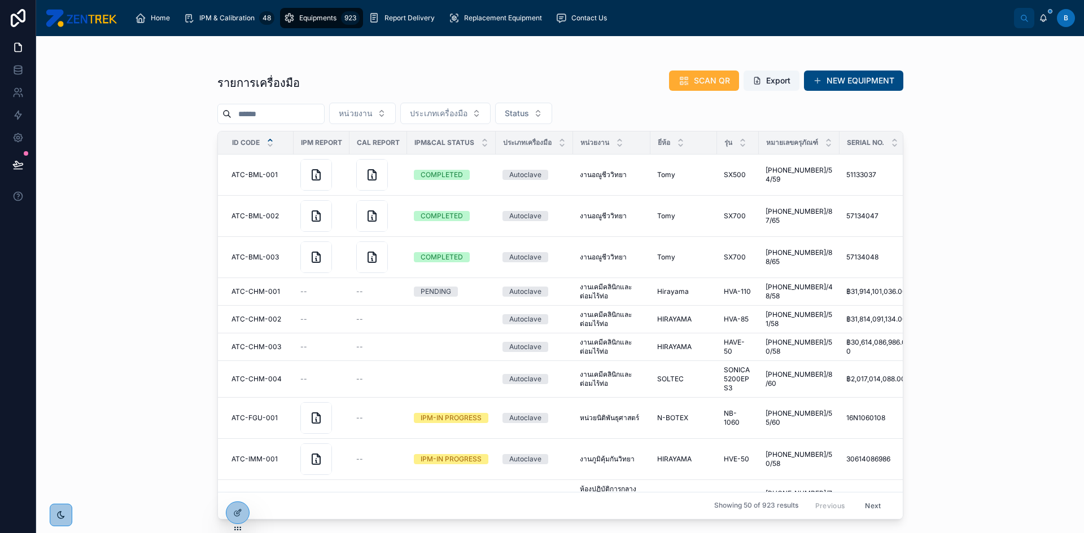
click at [292, 117] on input "text" at bounding box center [277, 114] width 93 height 16
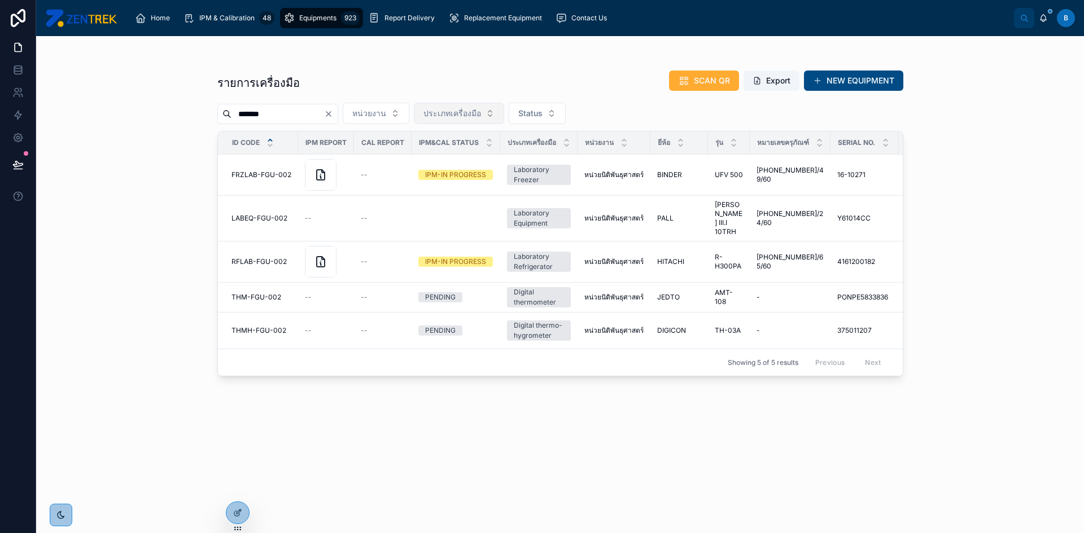
type input "*******"
click at [495, 105] on button "ประเภทเครื่องมือ" at bounding box center [459, 113] width 90 height 21
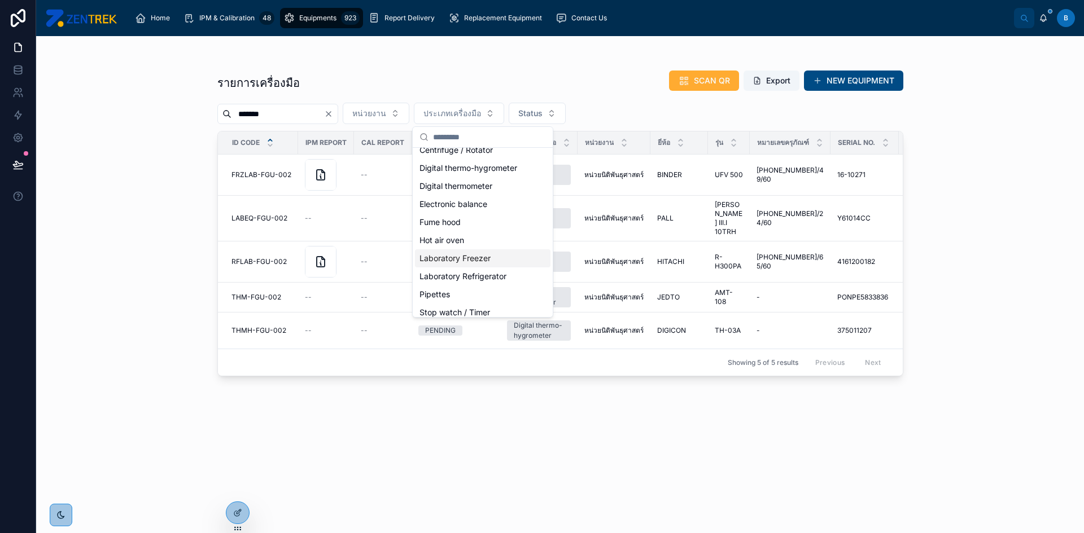
scroll to position [214, 0]
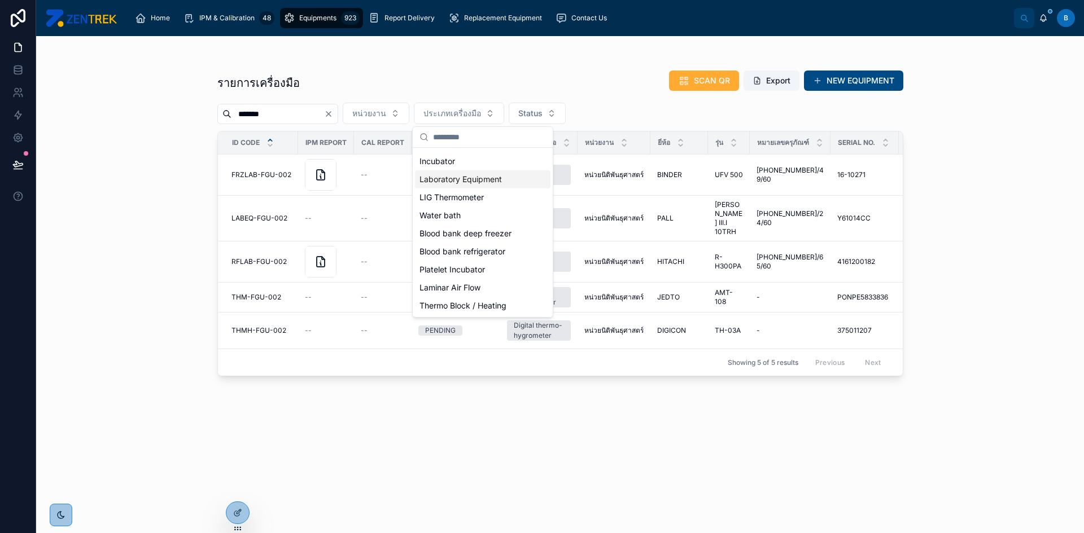
click at [490, 182] on div "Laboratory Equipment" at bounding box center [482, 179] width 135 height 18
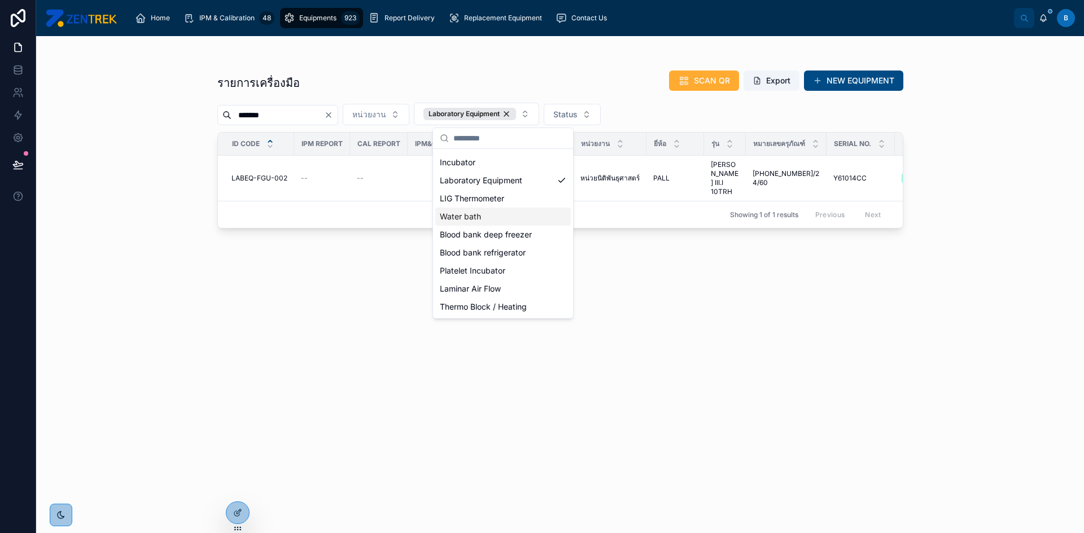
click at [299, 277] on div "รายการเครื่องมือ SCAN QR Export NEW EQUIPMENT ******* หน่วยงาน Laboratory Equip…" at bounding box center [560, 291] width 686 height 457
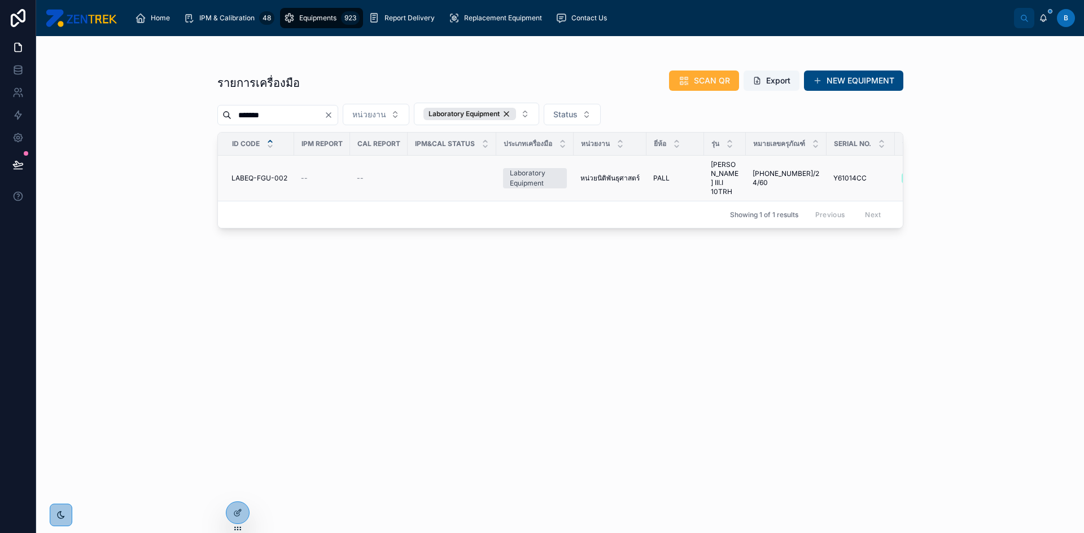
click at [722, 183] on span "Cascada III.I 10TRH" at bounding box center [725, 178] width 28 height 36
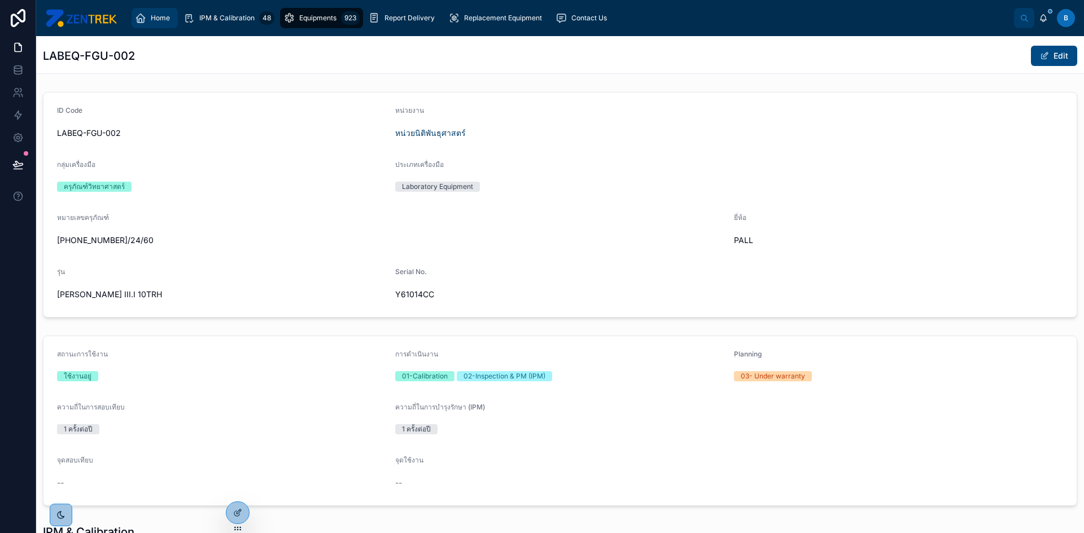
click at [157, 11] on div "Home" at bounding box center [155, 18] width 40 height 18
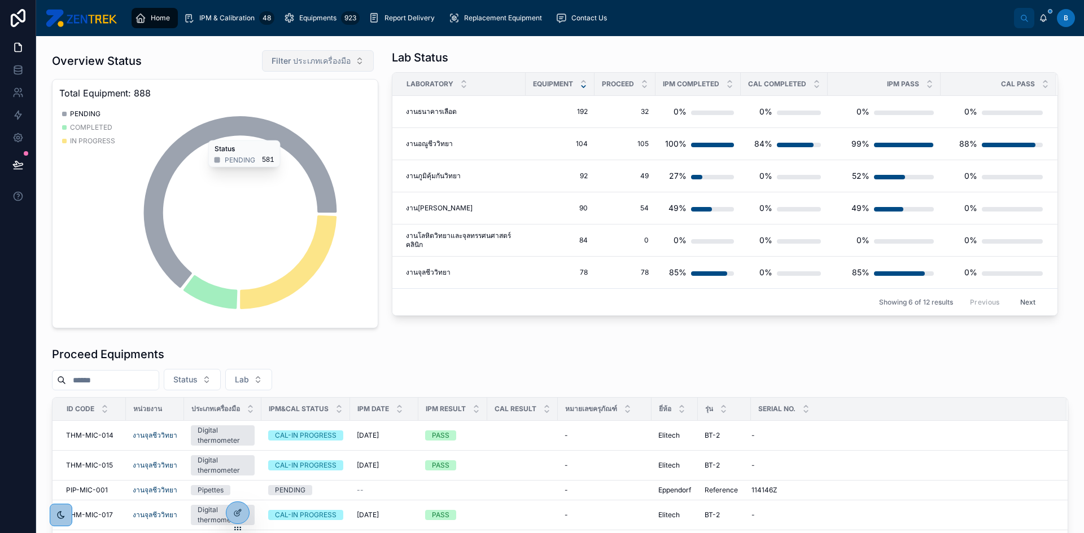
click at [296, 62] on span "Filter ประเภทเครื่องมือ" at bounding box center [310, 60] width 79 height 11
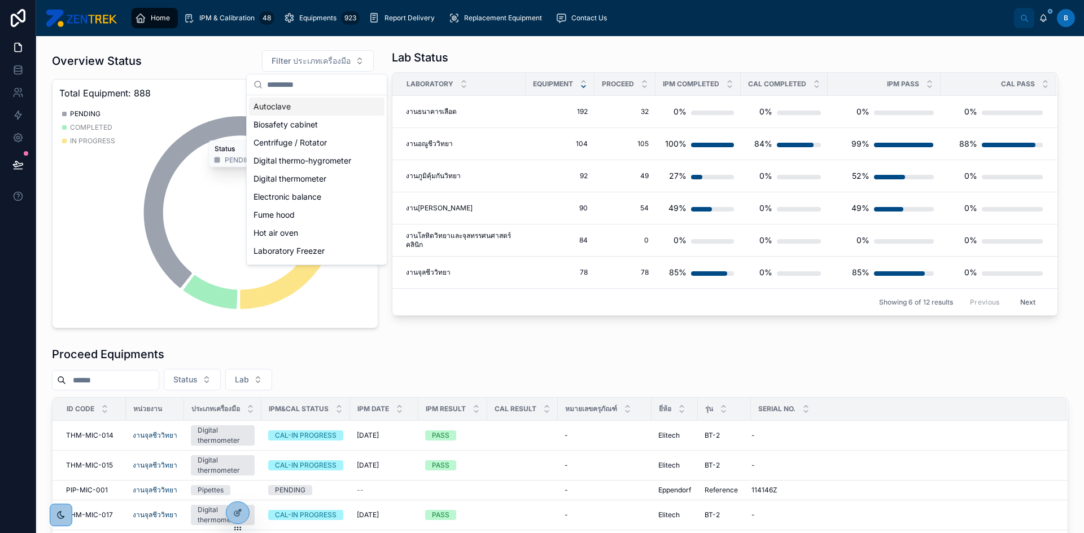
click at [283, 104] on div "Autoclave" at bounding box center [316, 107] width 135 height 18
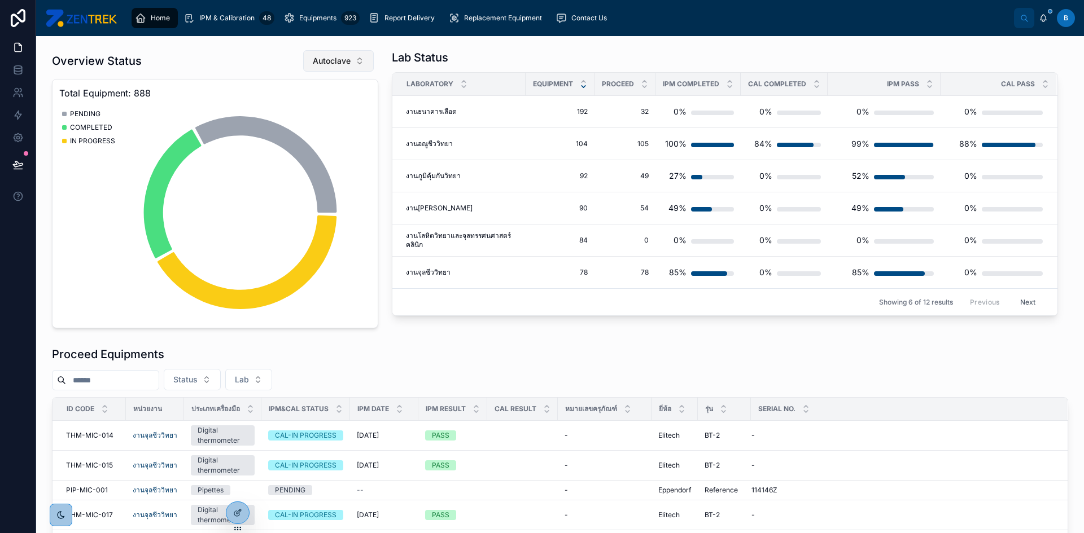
click at [319, 65] on span "Autoclave" at bounding box center [332, 60] width 38 height 11
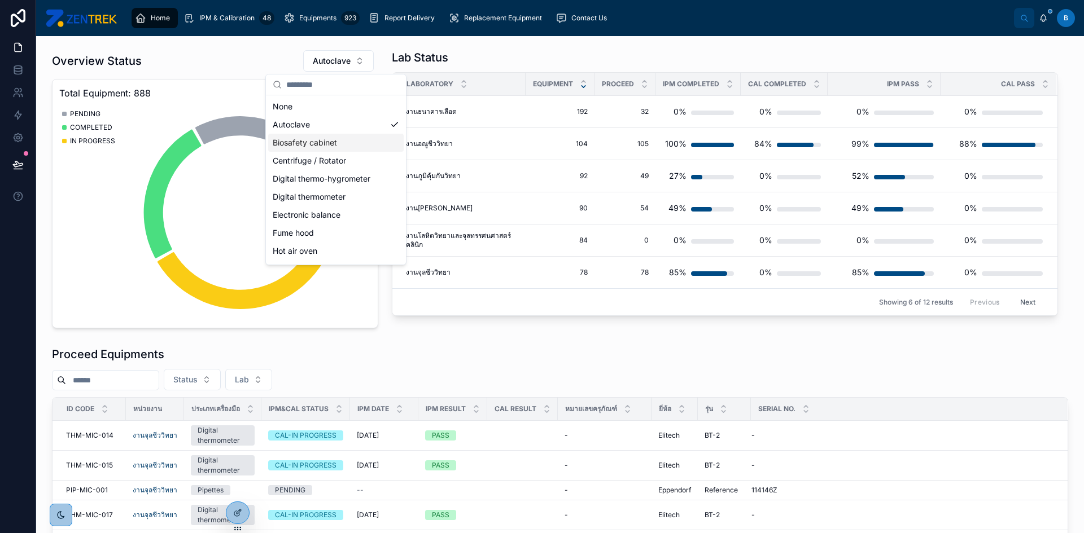
click at [309, 143] on div "Biosafety cabinet" at bounding box center [335, 143] width 135 height 18
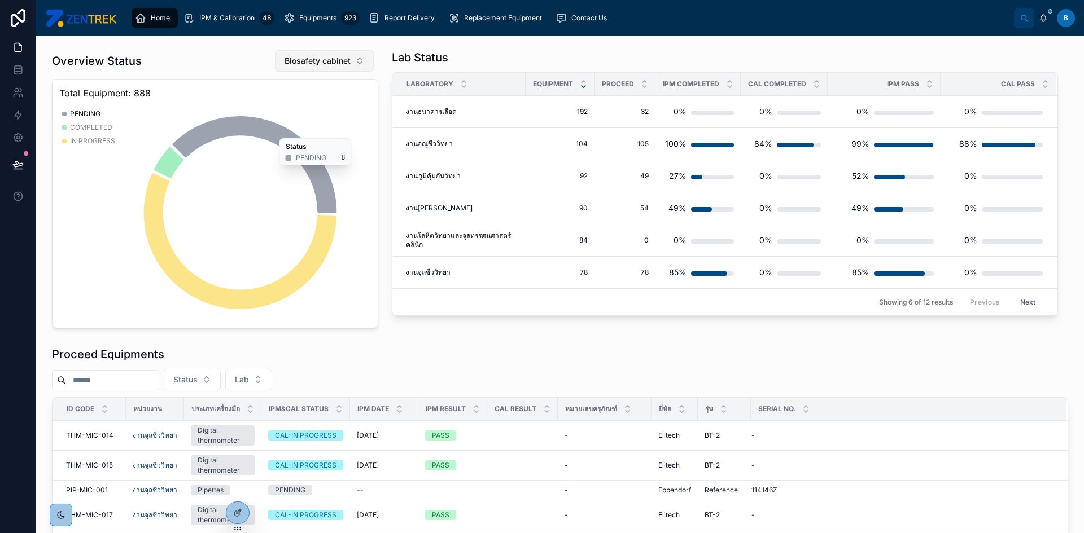
click at [319, 62] on span "Biosafety cabinet" at bounding box center [317, 60] width 66 height 11
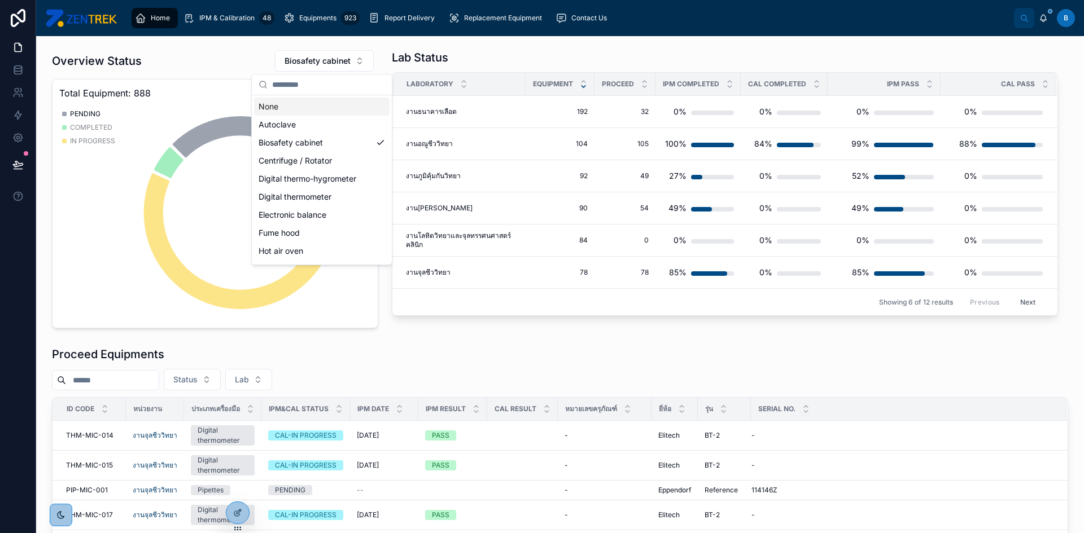
click at [282, 111] on div "None" at bounding box center [321, 107] width 135 height 18
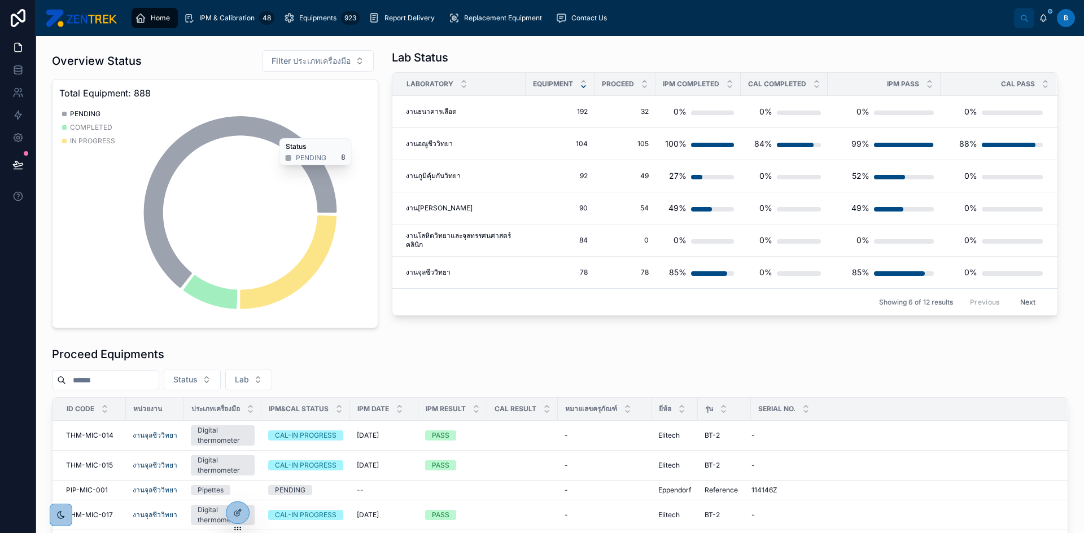
click at [349, 90] on span "Total Equipment: 888" at bounding box center [215, 93] width 312 height 14
click at [208, 63] on div "Overview Status Filter ประเภทเครื่องมือ" at bounding box center [215, 61] width 326 height 23
